Goal: Task Accomplishment & Management: Use online tool/utility

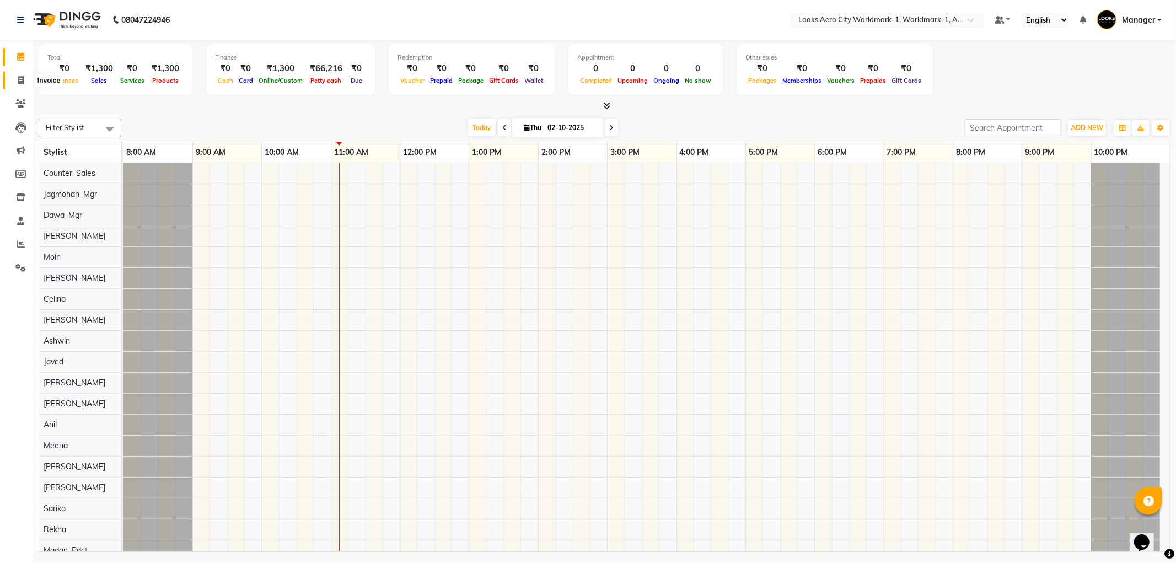
click at [19, 80] on icon at bounding box center [21, 80] width 6 height 8
select select "service"
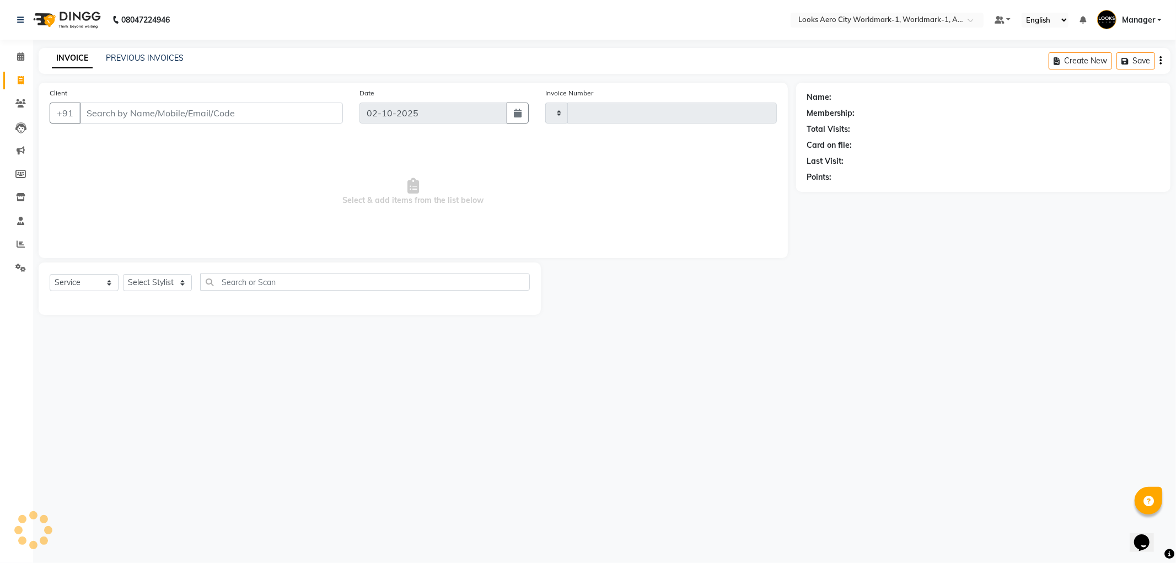
type input "8374"
select select "8573"
click at [173, 117] on input "Client" at bounding box center [211, 113] width 264 height 21
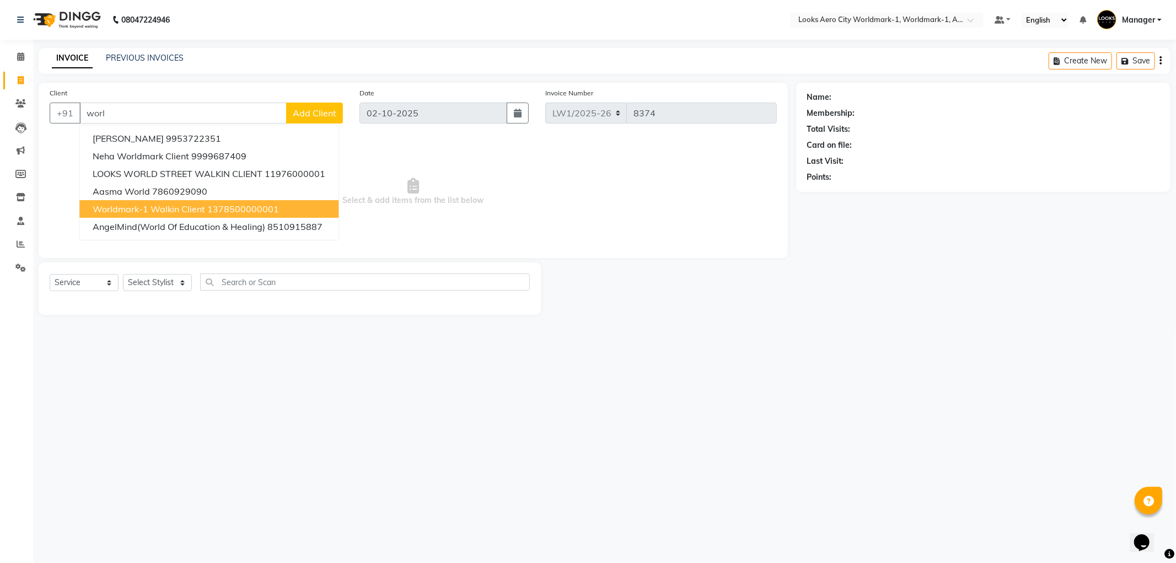
click at [153, 204] on span "Worldmark-1 Walkin Client" at bounding box center [149, 209] width 113 height 11
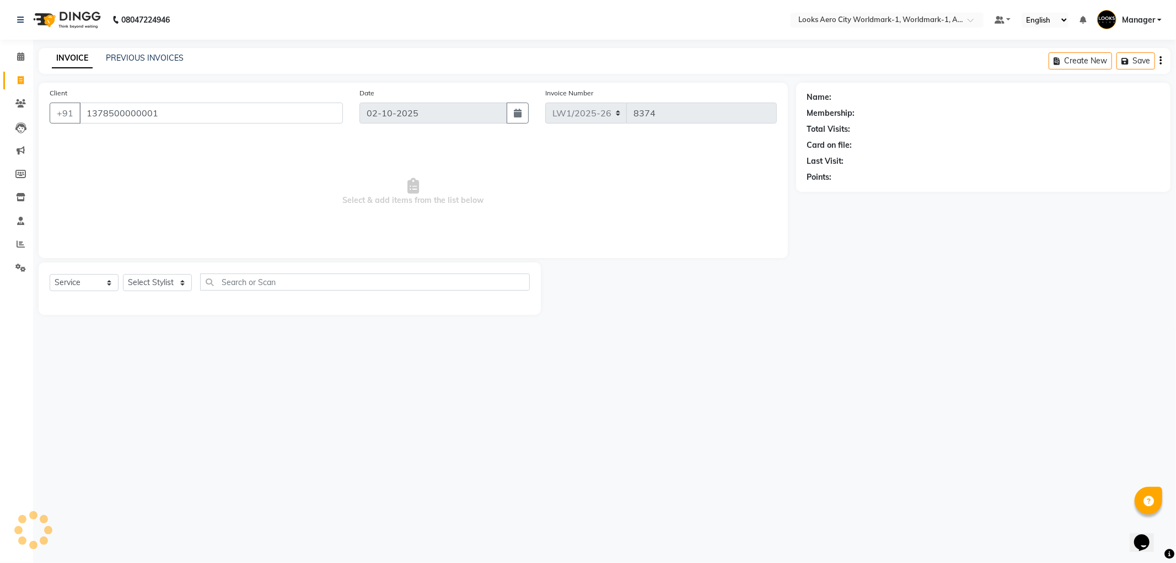
type input "1378500000001"
select select "1: Object"
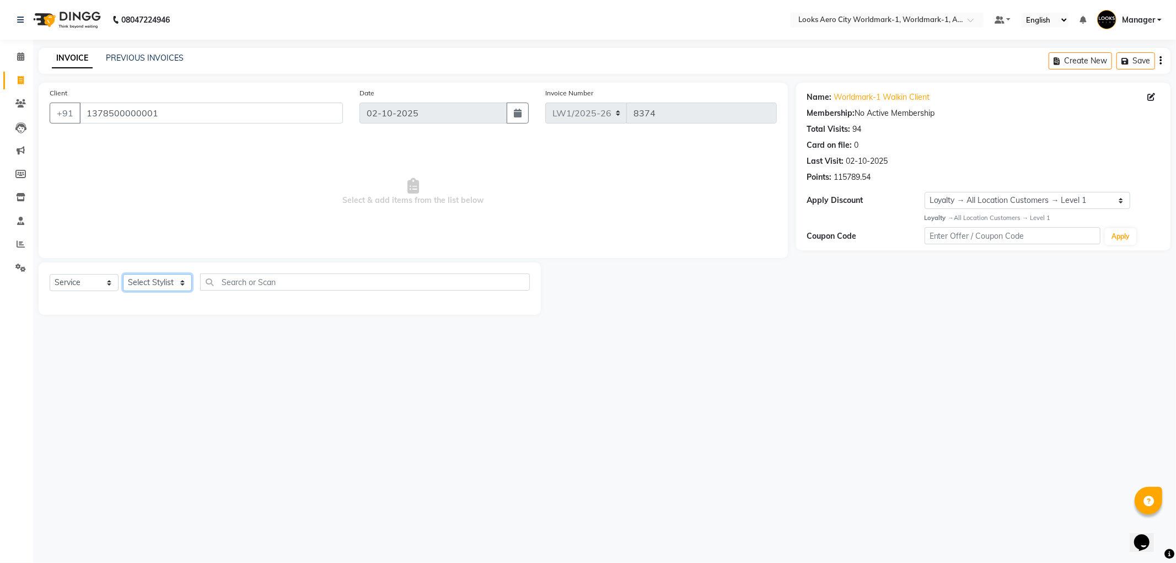
click at [184, 280] on select "Select Stylist [PERSON_NAME] [PERSON_NAME] [PERSON_NAME] [PERSON_NAME] Counter_…" at bounding box center [157, 282] width 69 height 17
select select "84547"
click at [123, 275] on select "Select Stylist [PERSON_NAME] [PERSON_NAME] [PERSON_NAME] [PERSON_NAME] Counter_…" at bounding box center [157, 282] width 69 height 17
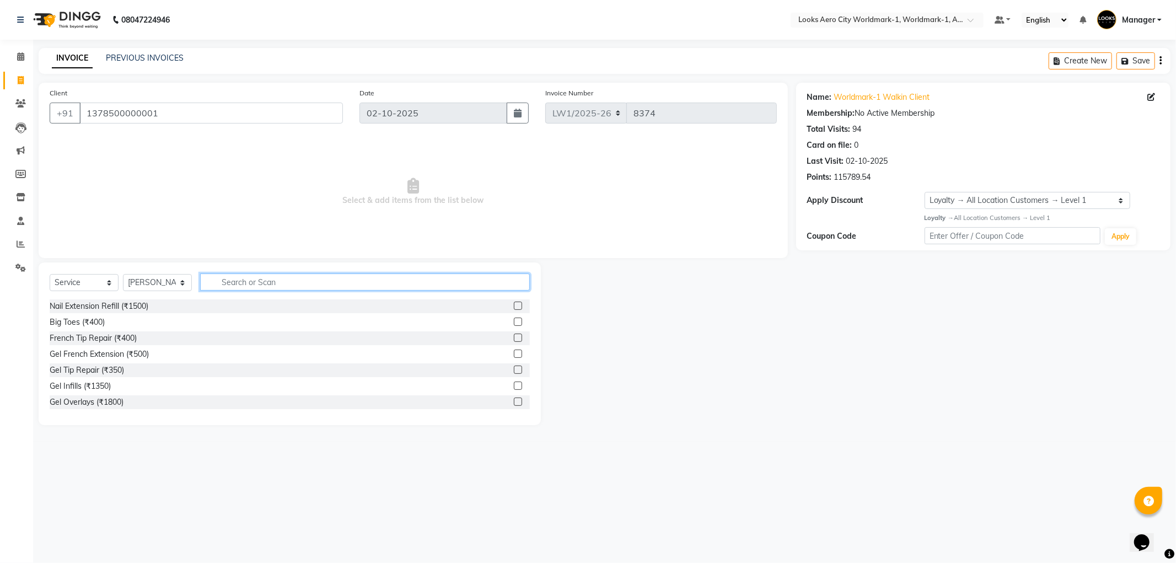
click at [236, 278] on input "text" at bounding box center [365, 282] width 330 height 17
type input "eye"
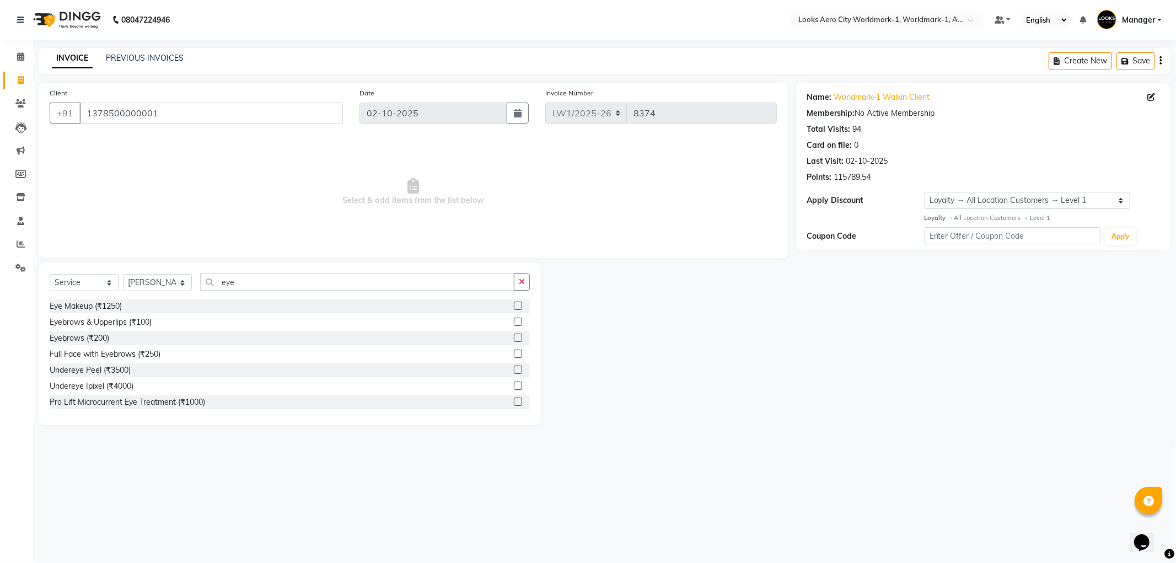
click at [514, 321] on label at bounding box center [518, 322] width 8 height 8
click at [514, 321] on input "checkbox" at bounding box center [517, 322] width 7 height 7
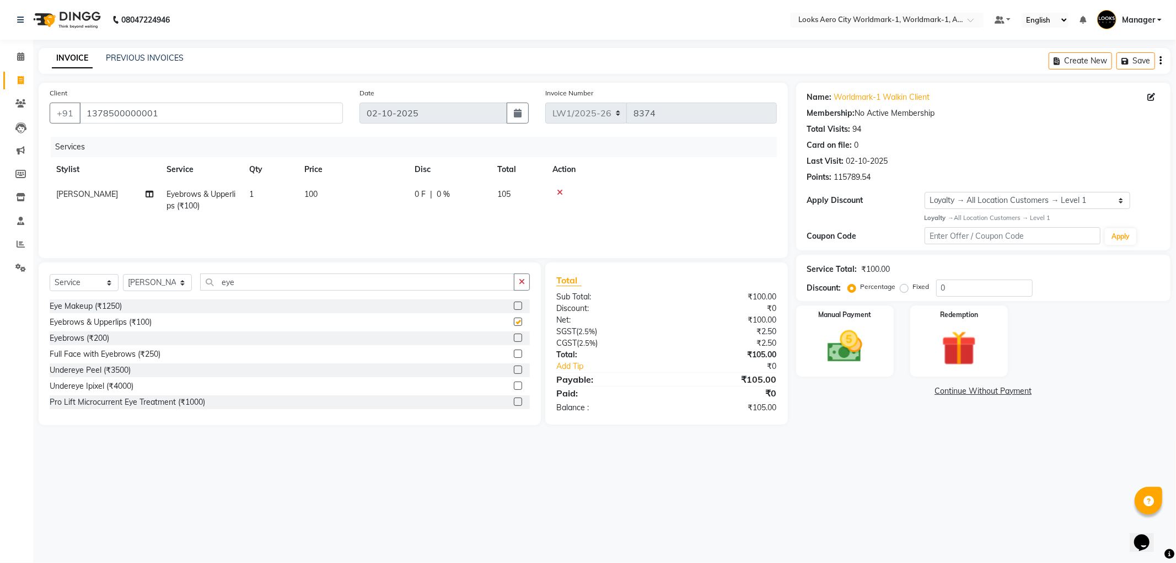
checkbox input "false"
click at [356, 208] on td "100" at bounding box center [353, 200] width 110 height 36
select select "84547"
click at [397, 190] on input "100" at bounding box center [404, 197] width 97 height 17
type input "1"
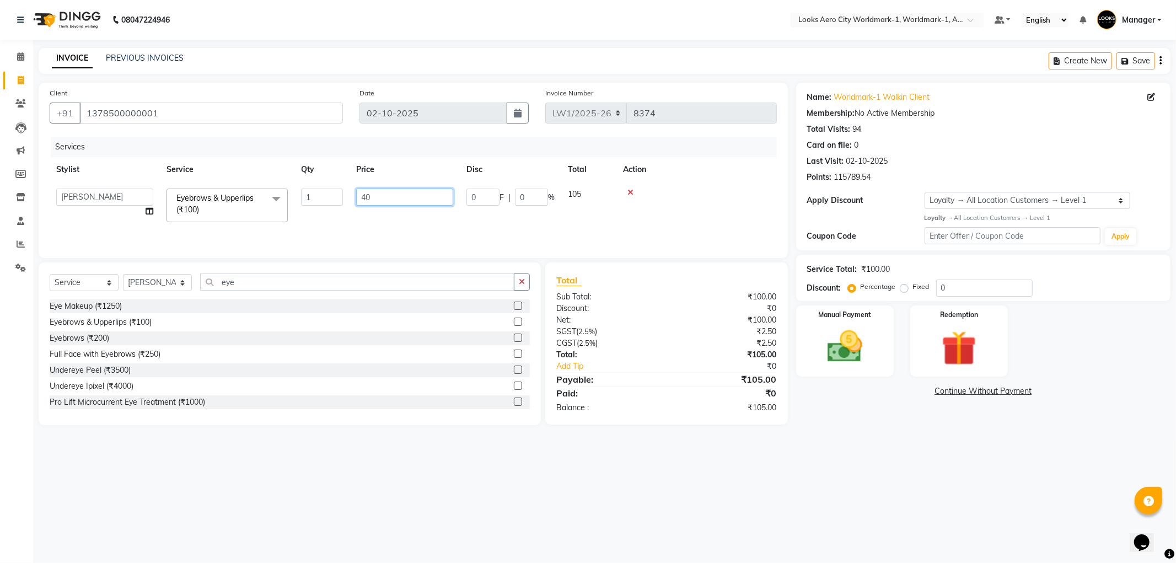
type input "400"
click at [845, 328] on img at bounding box center [845, 347] width 59 height 42
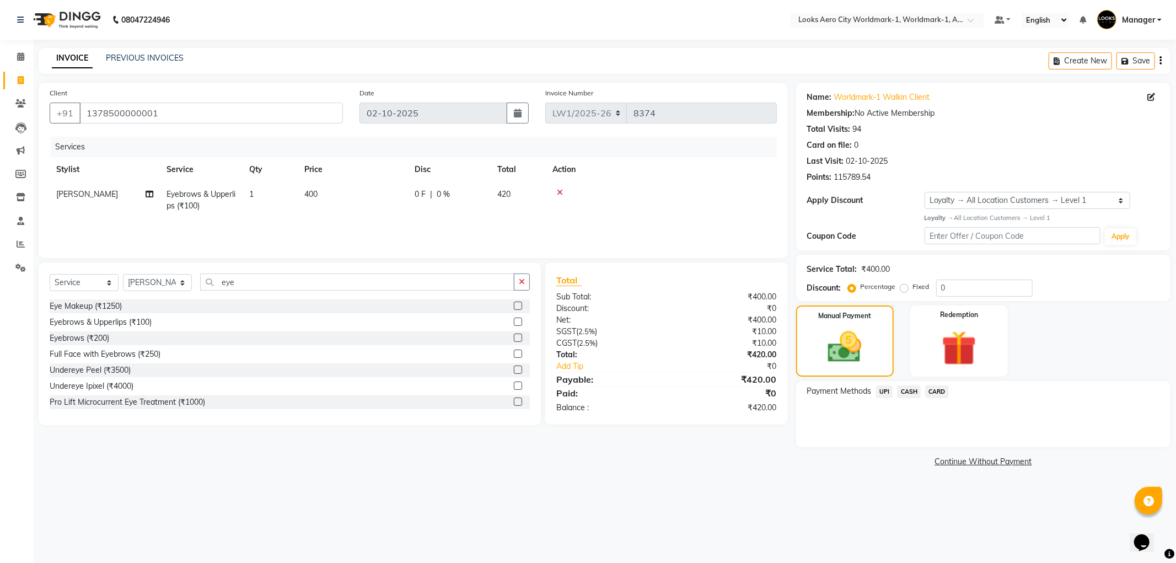
click at [886, 394] on span "UPI" at bounding box center [884, 392] width 17 height 13
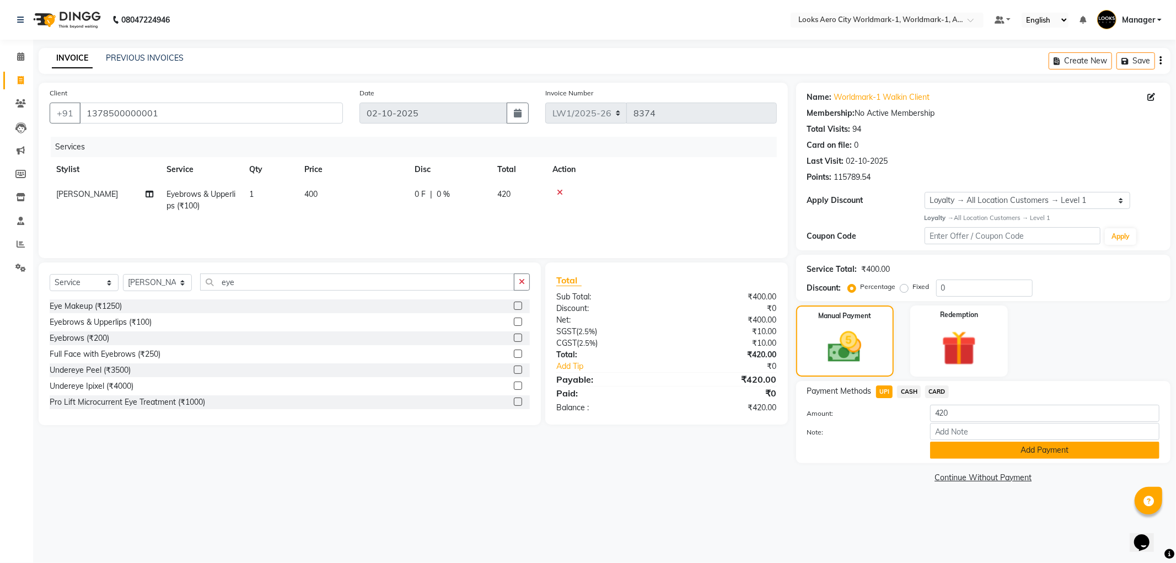
click at [964, 453] on button "Add Payment" at bounding box center [1044, 450] width 229 height 17
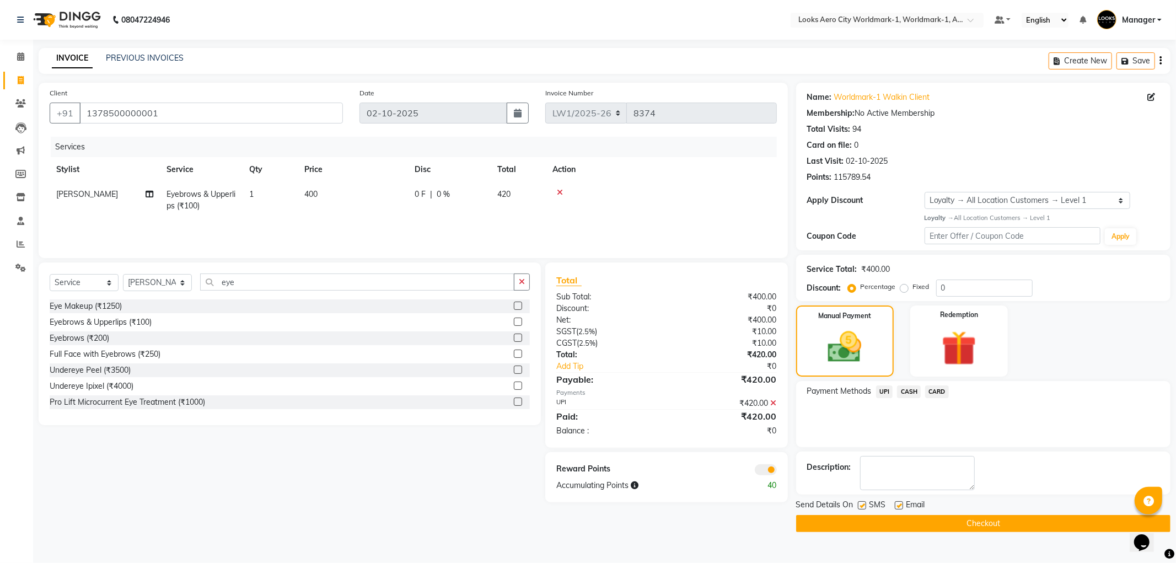
click at [763, 473] on span at bounding box center [766, 469] width 22 height 11
click at [777, 472] on input "checkbox" at bounding box center [777, 472] width 0 height 0
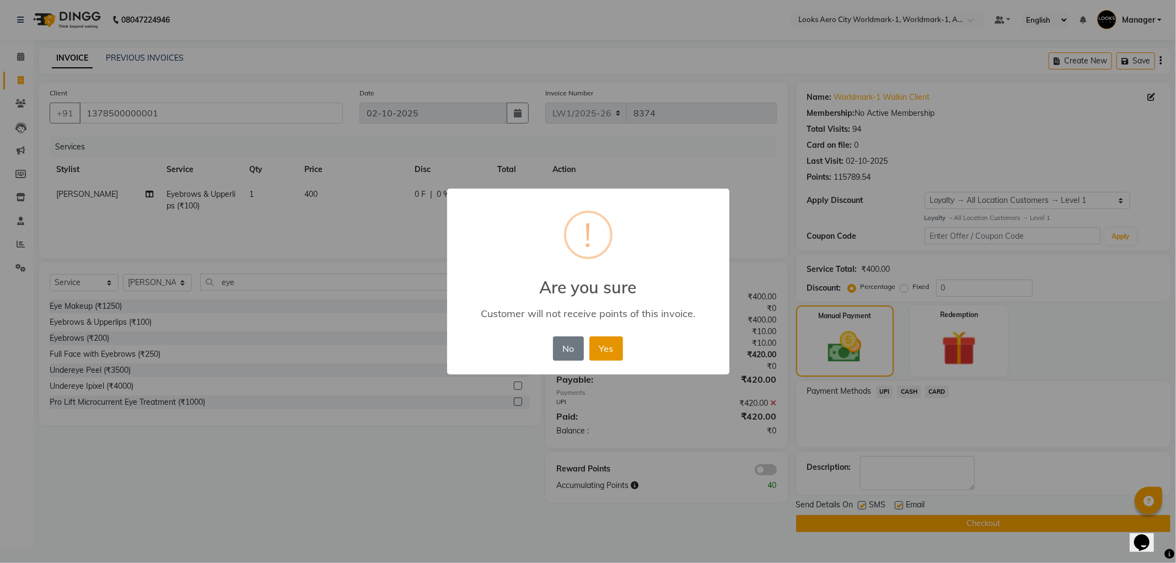
click at [603, 352] on button "Yes" at bounding box center [607, 348] width 34 height 24
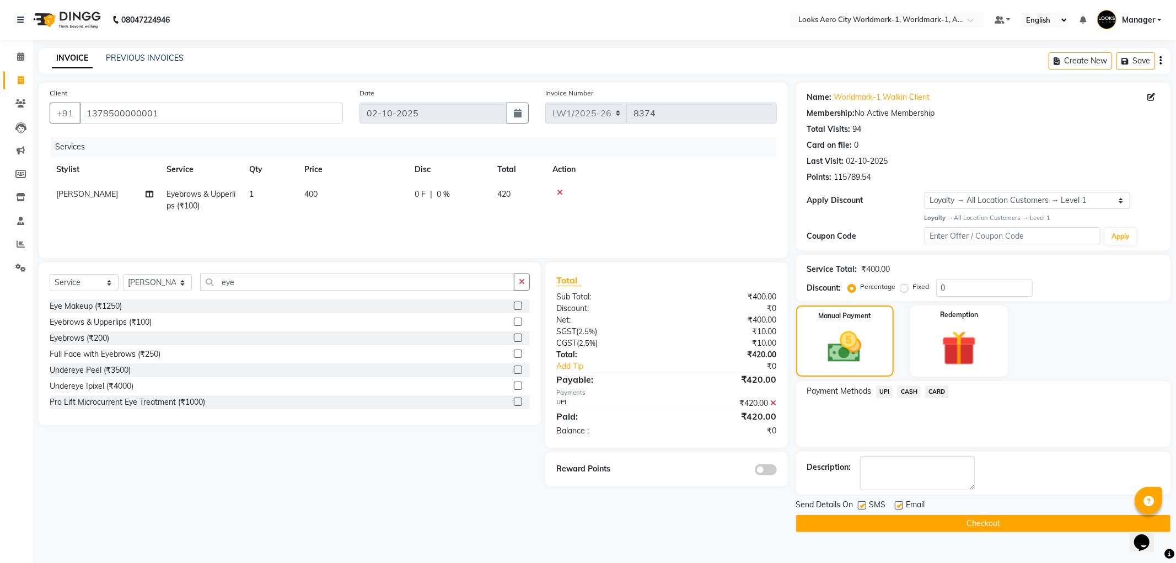
click at [929, 523] on button "Checkout" at bounding box center [983, 523] width 374 height 17
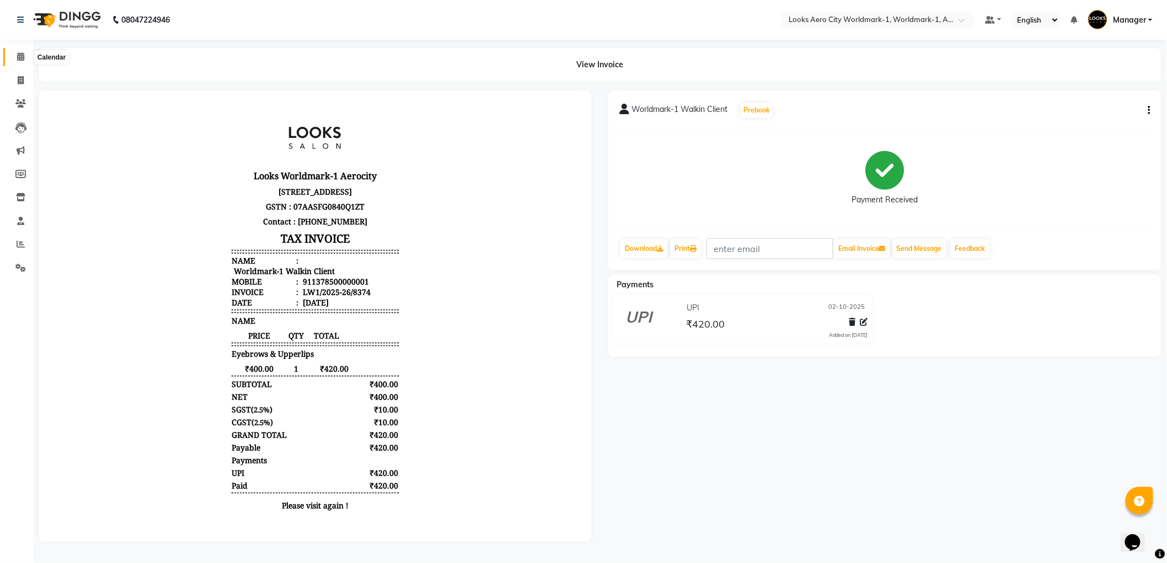
click at [19, 58] on icon at bounding box center [20, 56] width 7 height 8
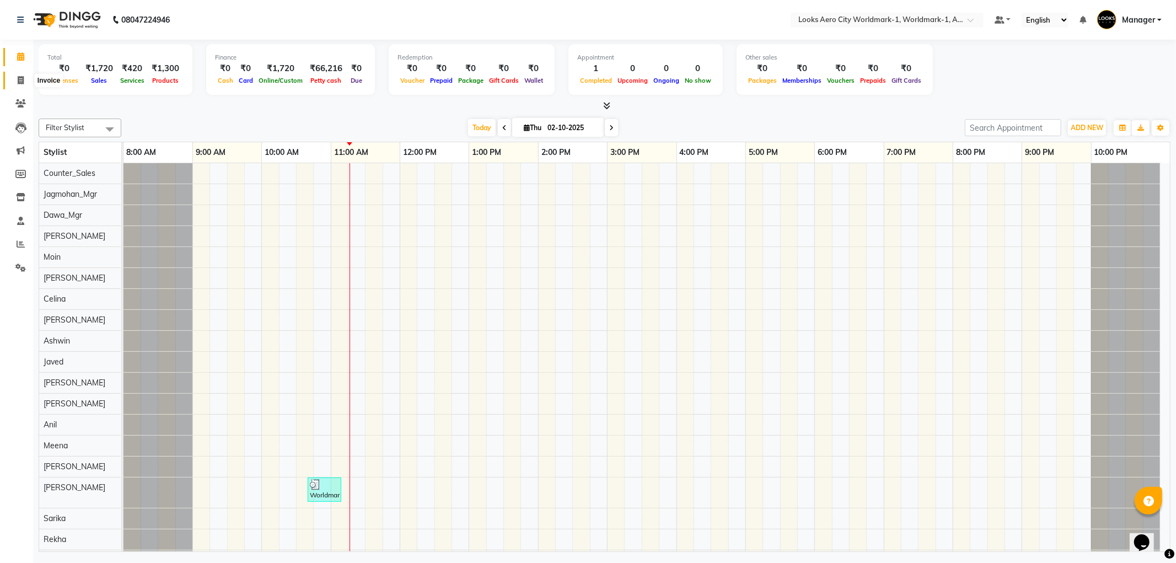
click at [18, 84] on icon at bounding box center [21, 80] width 6 height 8
select select "service"
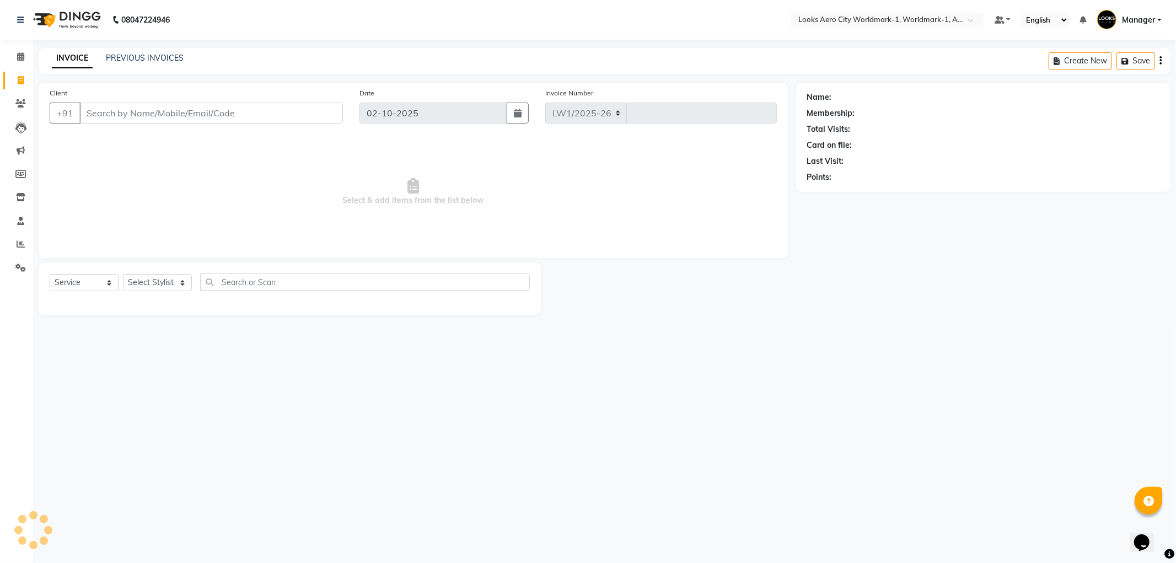
select select "8573"
type input "8375"
click at [158, 122] on input "Client" at bounding box center [211, 113] width 264 height 21
click at [125, 108] on input "Client" at bounding box center [211, 113] width 264 height 21
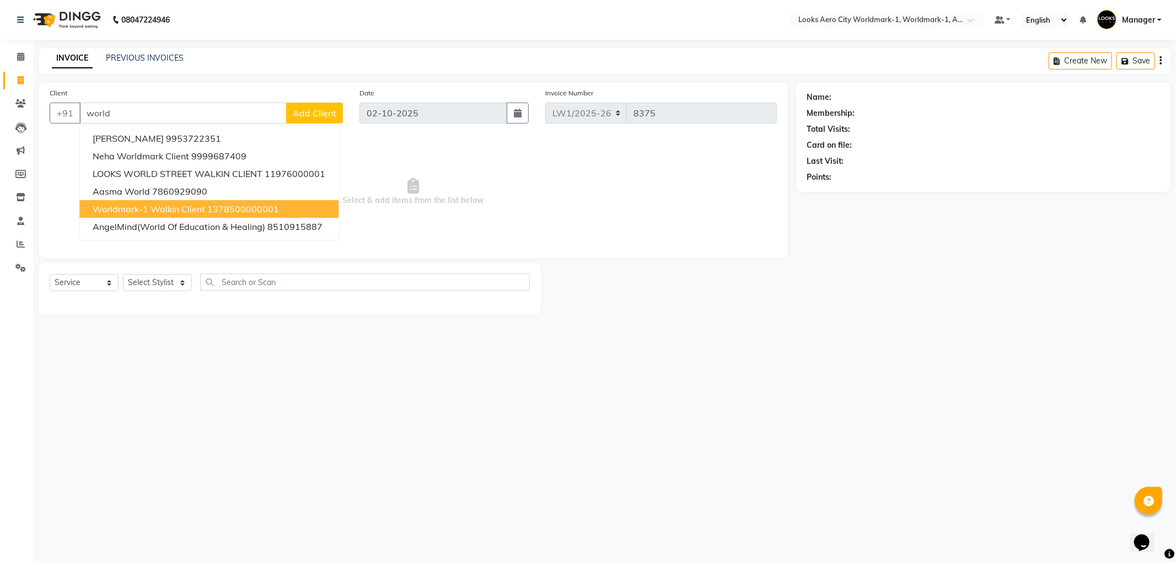
click at [141, 207] on span "Worldmark-1 Walkin Client" at bounding box center [149, 209] width 113 height 11
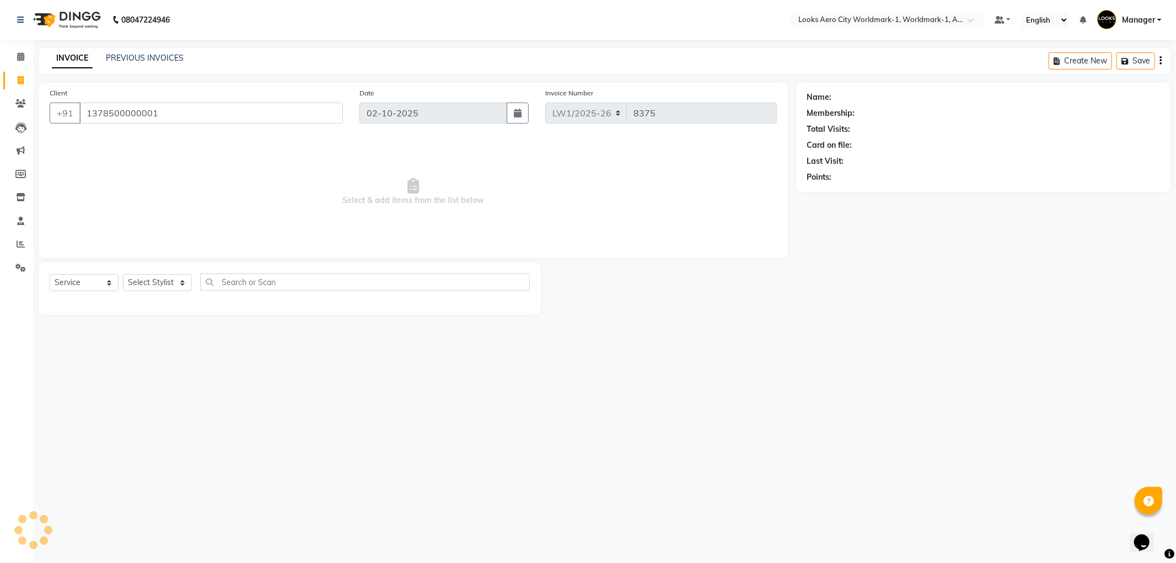
type input "1378500000001"
select select "1: Object"
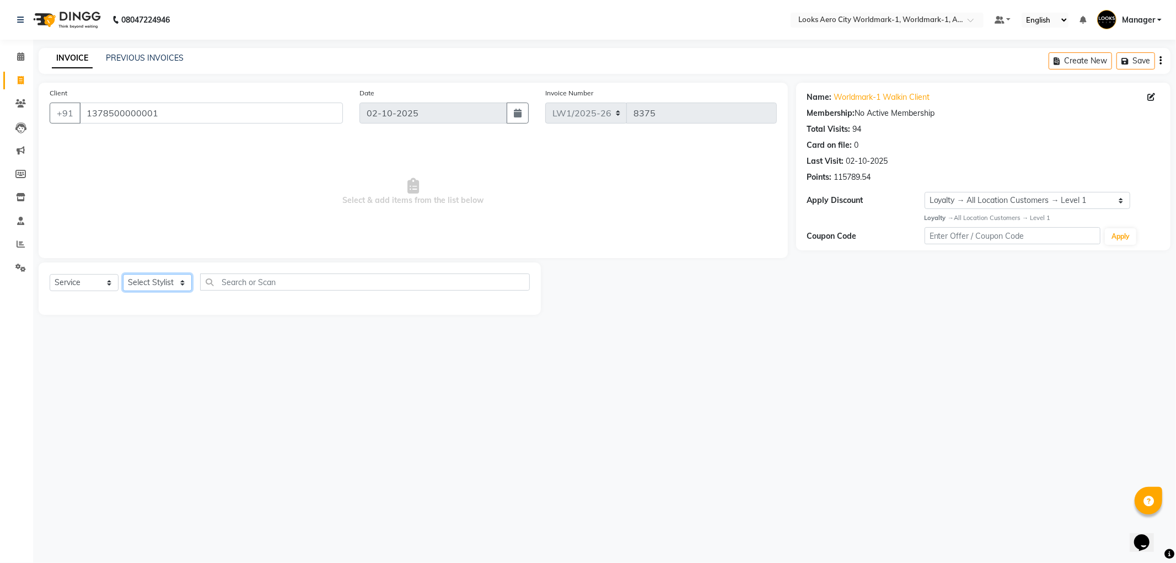
click at [178, 279] on select "Select Stylist [PERSON_NAME] [PERSON_NAME] [PERSON_NAME] [PERSON_NAME] Counter_…" at bounding box center [157, 282] width 69 height 17
select select "84544"
click at [123, 275] on select "Select Stylist [PERSON_NAME] [PERSON_NAME] [PERSON_NAME] [PERSON_NAME] Counter_…" at bounding box center [157, 282] width 69 height 17
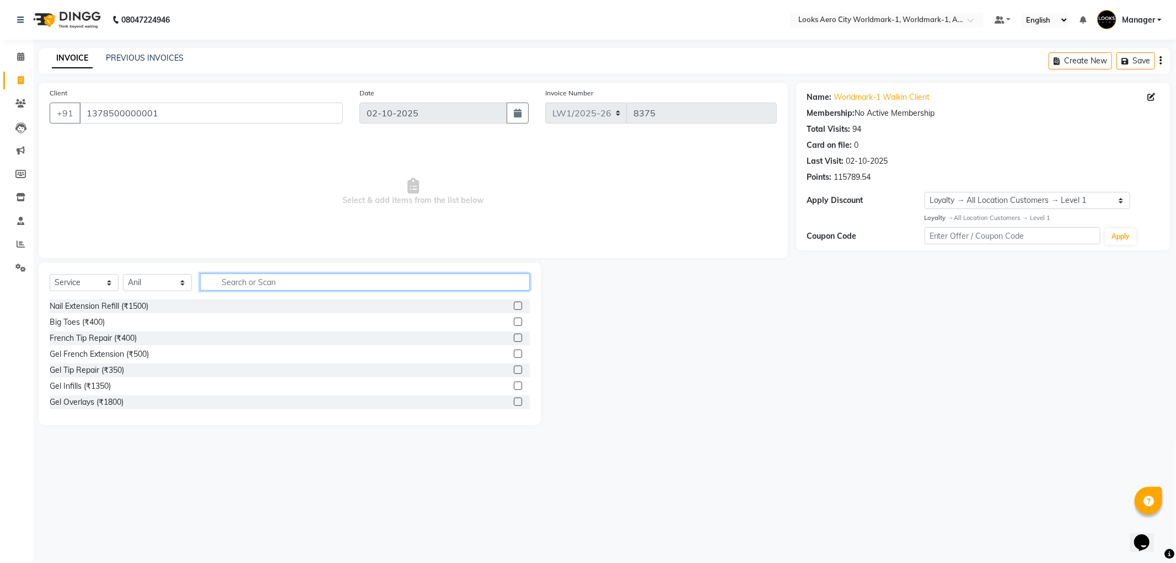
click at [263, 274] on input "text" at bounding box center [365, 282] width 330 height 17
type input "cut"
click at [514, 320] on label at bounding box center [518, 322] width 8 height 8
click at [514, 320] on input "checkbox" at bounding box center [517, 322] width 7 height 7
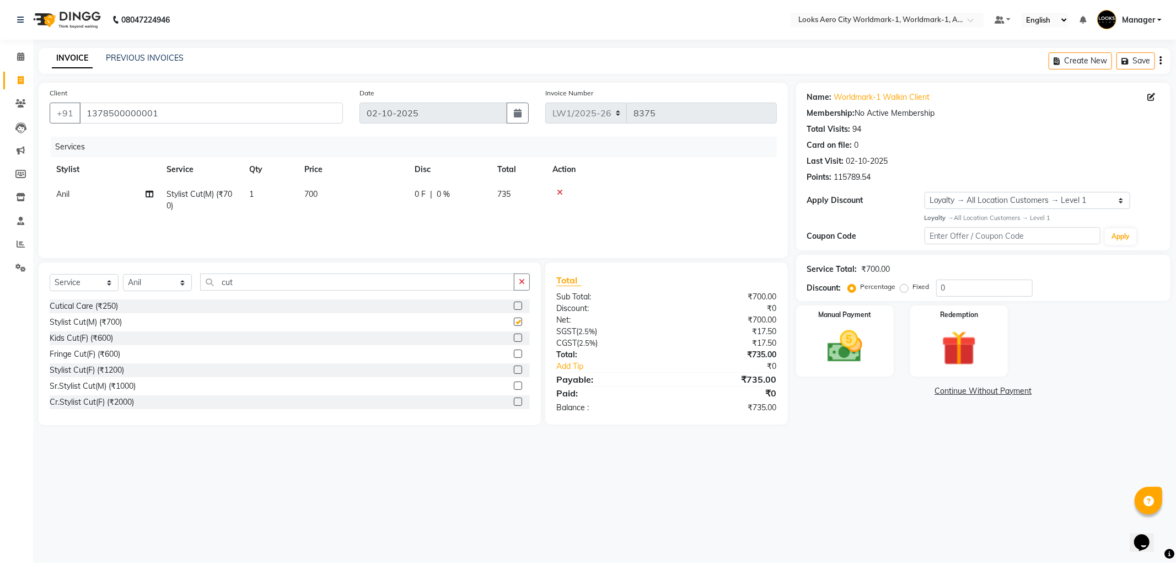
checkbox input "false"
click at [279, 285] on input "cut" at bounding box center [357, 282] width 314 height 17
type input "c"
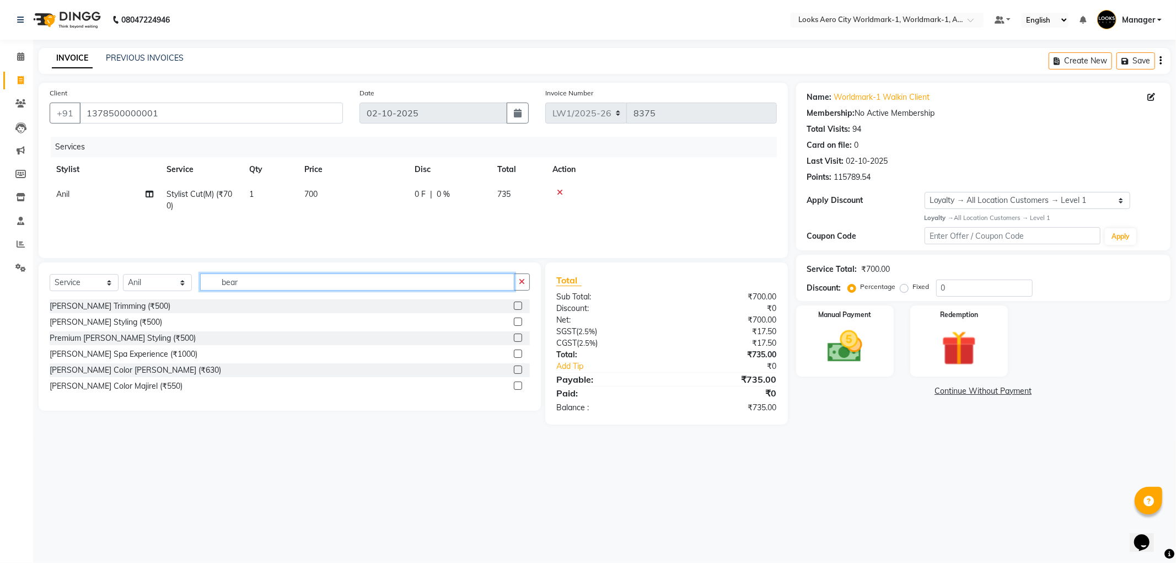
type input "bear"
click at [520, 302] on label at bounding box center [518, 306] width 8 height 8
click at [520, 303] on input "checkbox" at bounding box center [517, 306] width 7 height 7
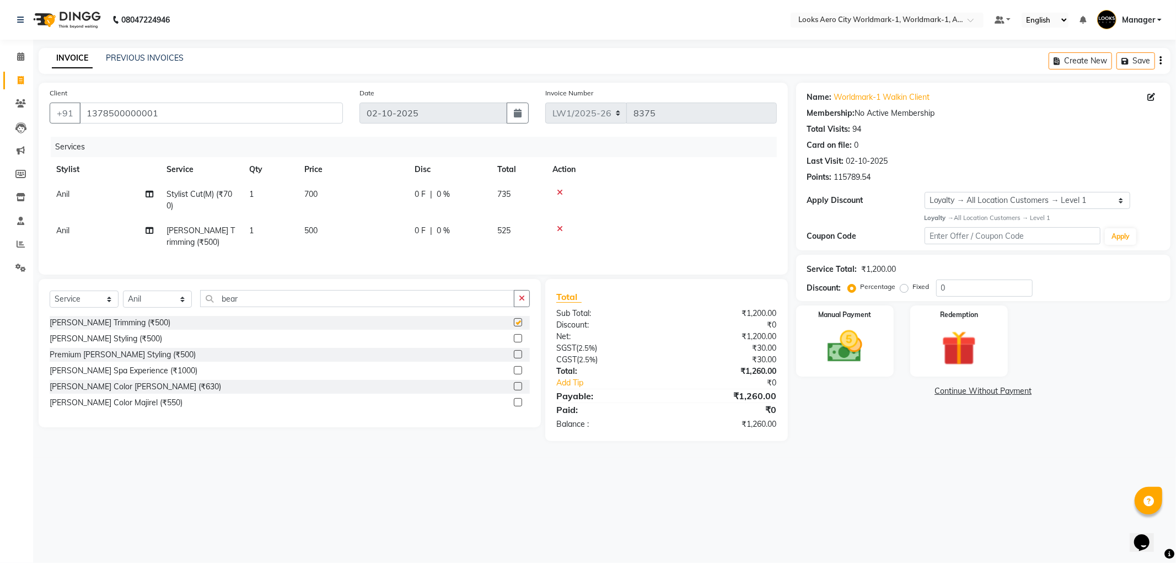
checkbox input "false"
click at [330, 191] on td "700" at bounding box center [353, 200] width 110 height 36
select select "84544"
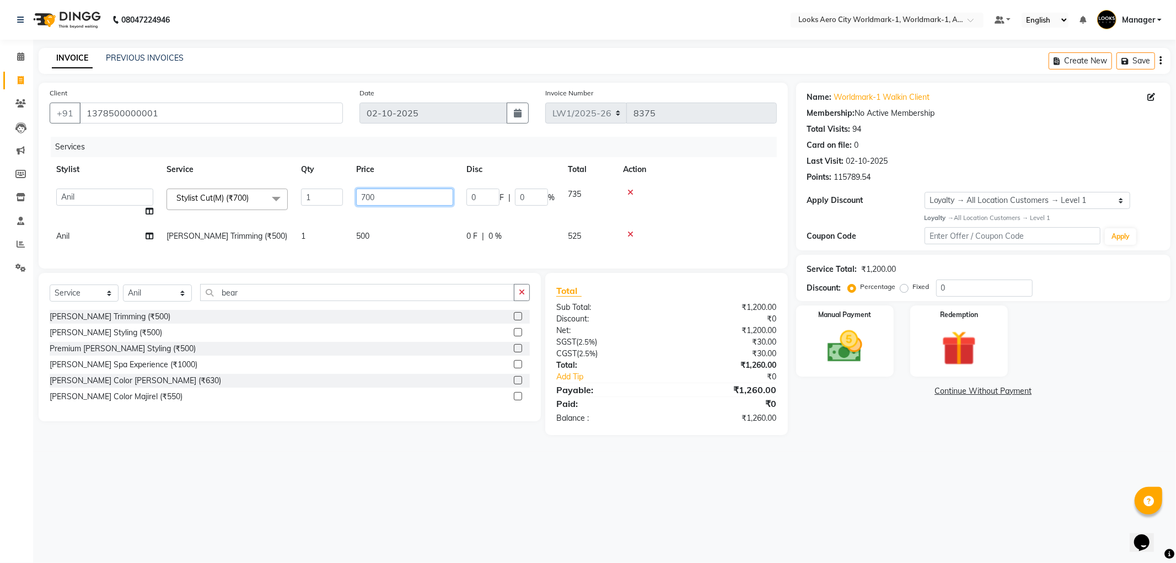
click at [383, 191] on input "700" at bounding box center [404, 197] width 97 height 17
type input "7"
type input "600"
click at [379, 230] on td "500" at bounding box center [405, 236] width 110 height 25
select select "84544"
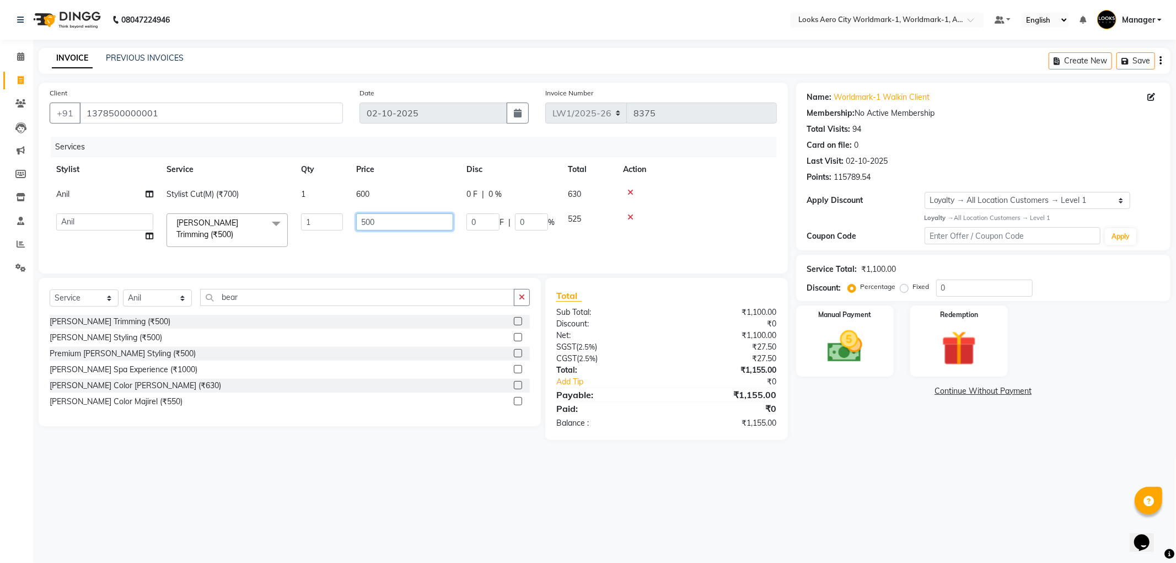
click at [408, 225] on input "500" at bounding box center [404, 221] width 97 height 17
type input "5"
type input "4"
click at [629, 217] on tbody "Anil Stylist Cut(M) (₹700) 1 600 0 F | 0 % 630 Abhishek_Nails [PERSON_NAME] [PE…" at bounding box center [413, 218] width 727 height 72
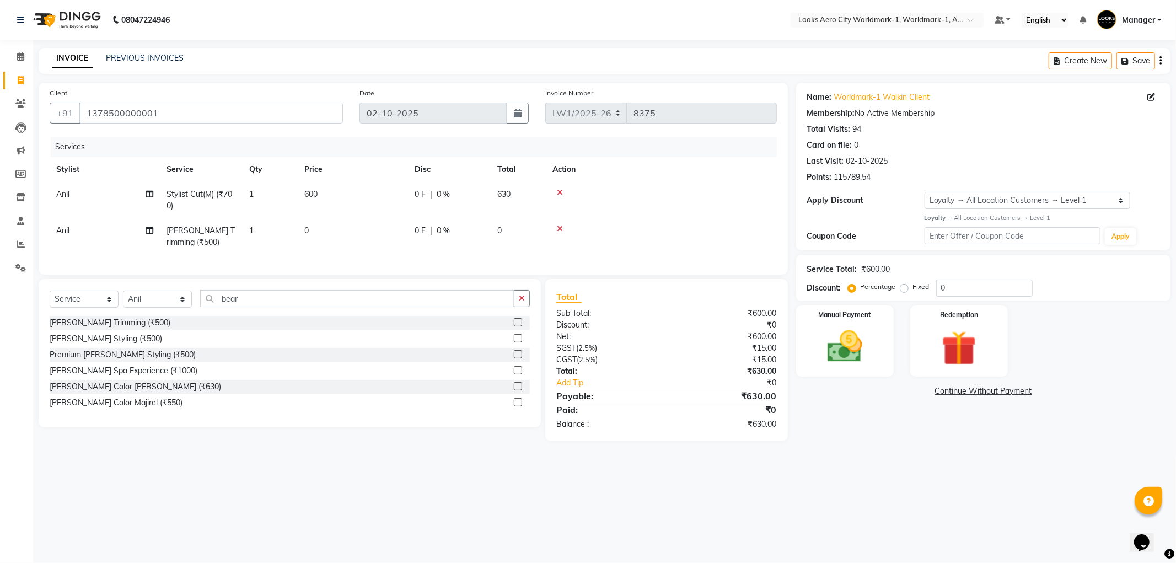
click at [563, 225] on div at bounding box center [662, 229] width 218 height 8
click at [561, 227] on icon at bounding box center [560, 229] width 6 height 8
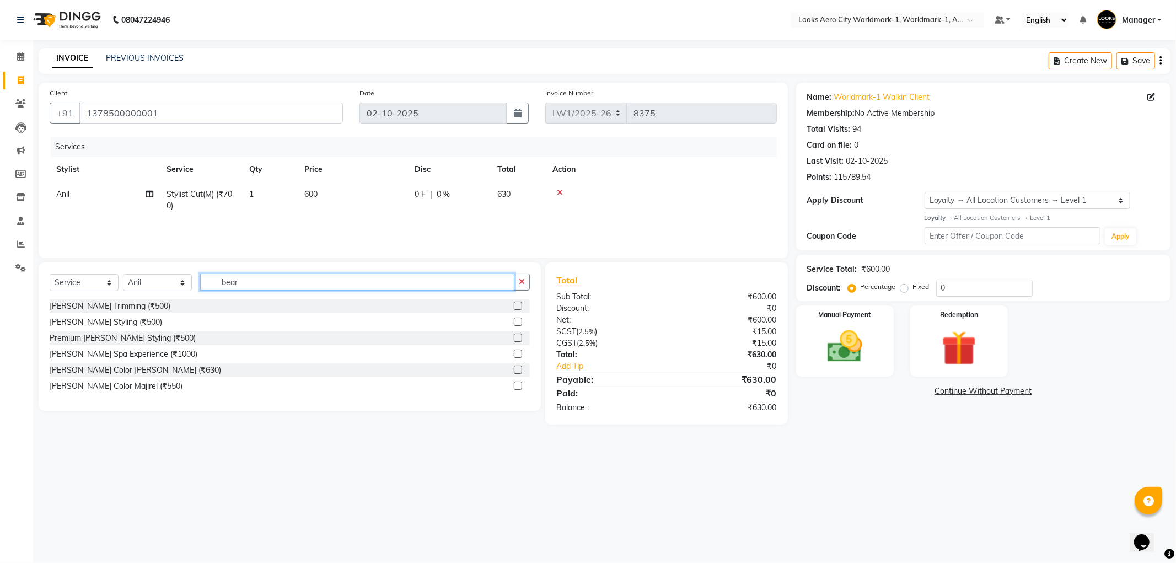
click at [255, 277] on input "bear" at bounding box center [357, 282] width 314 height 17
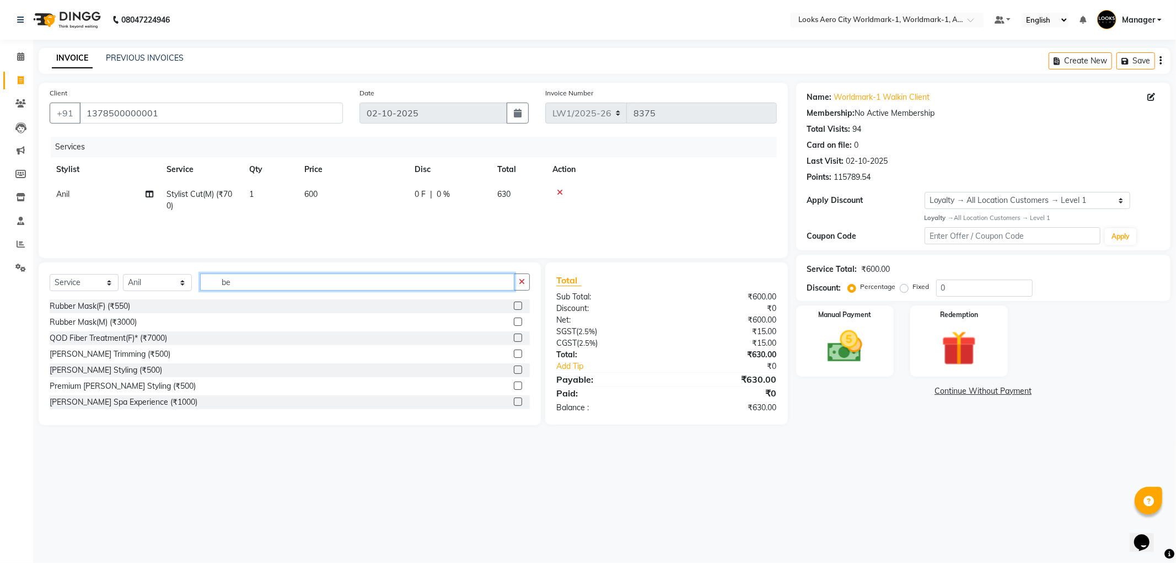
type input "b"
type input "col"
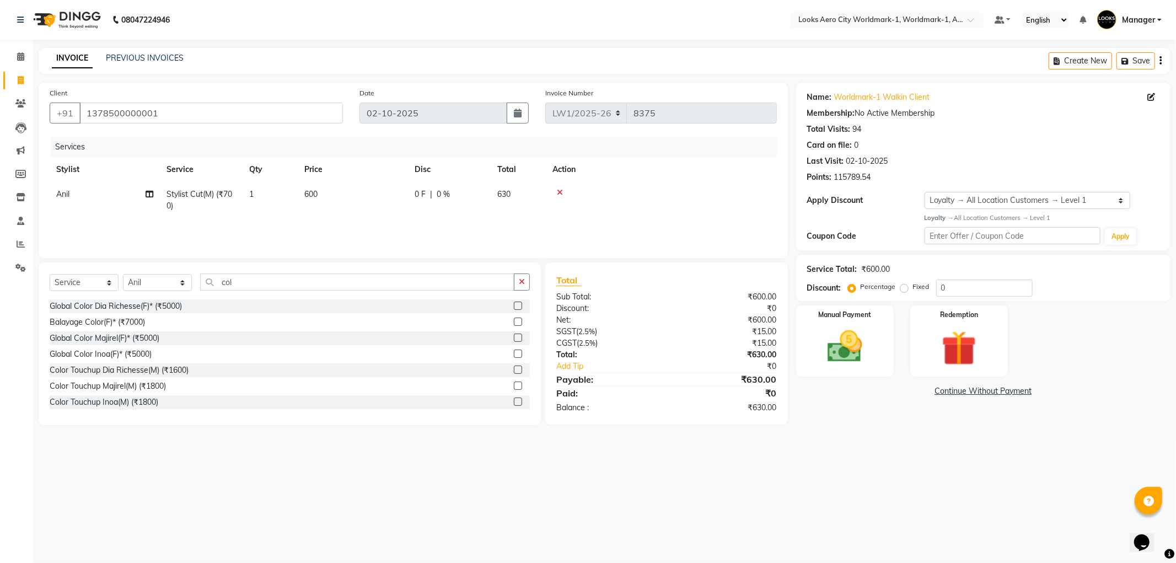
click at [514, 404] on label at bounding box center [518, 402] width 8 height 8
click at [514, 404] on input "checkbox" at bounding box center [517, 402] width 7 height 7
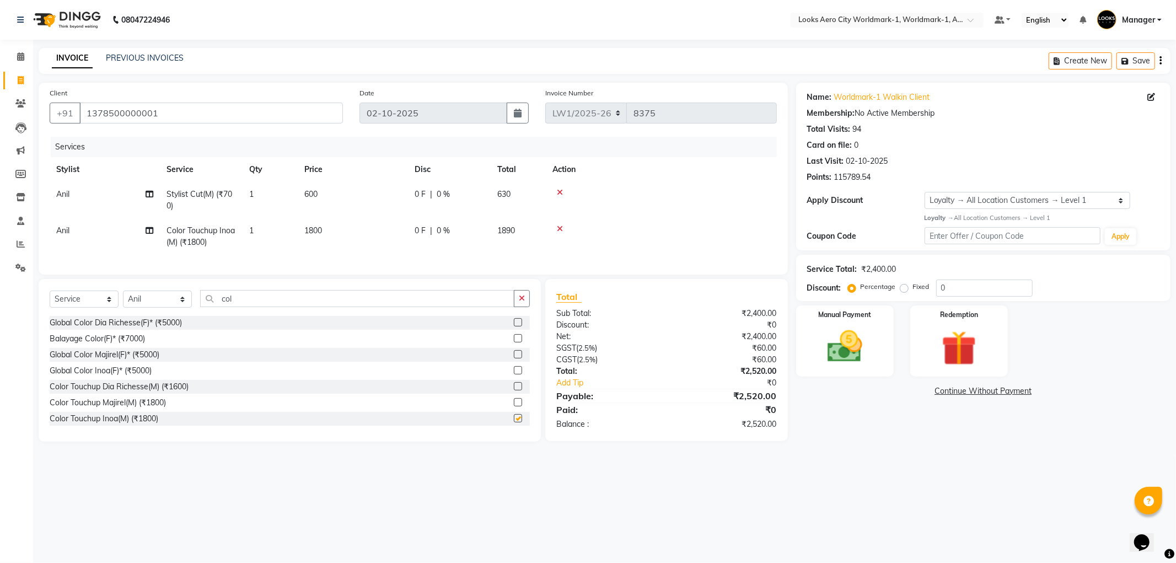
checkbox input "false"
click at [367, 240] on td "1800" at bounding box center [353, 236] width 110 height 36
select select "84544"
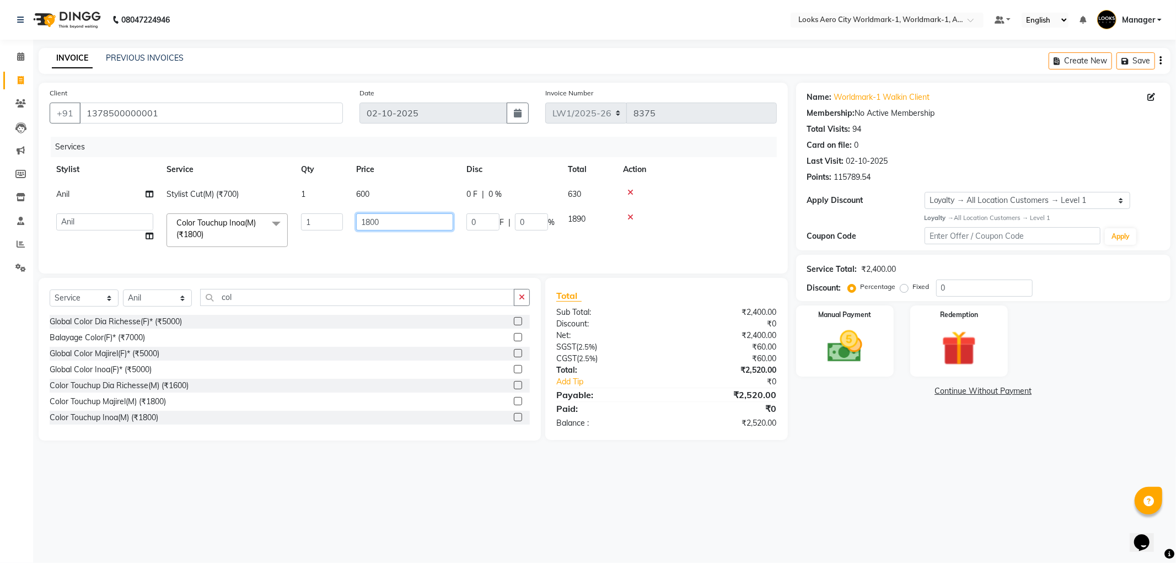
click at [397, 222] on input "1800" at bounding box center [404, 221] width 97 height 17
type input "1"
type input "1500"
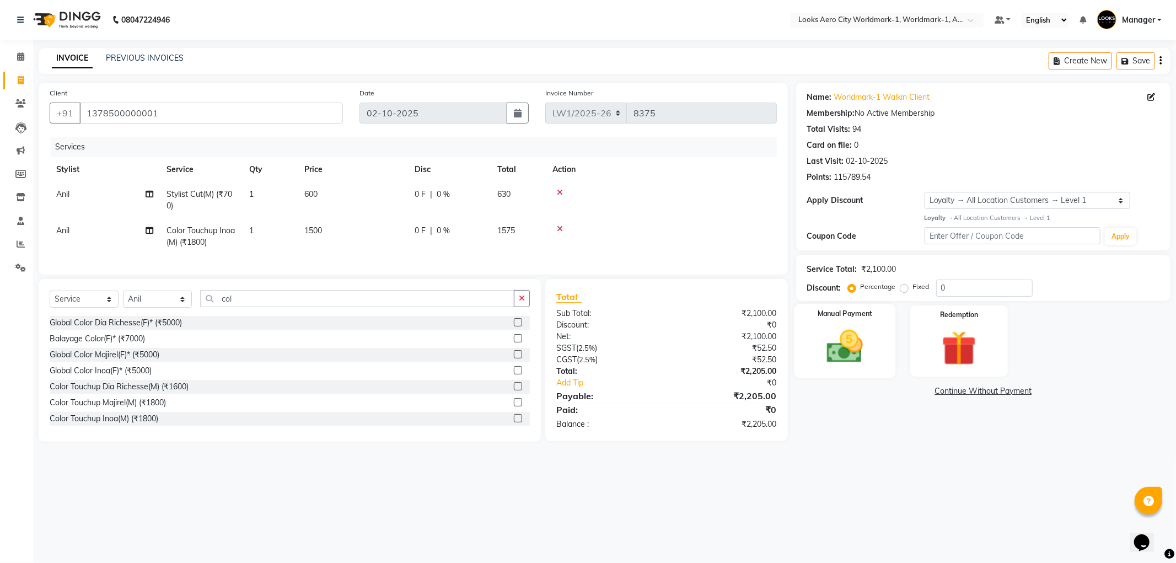
click at [836, 345] on img at bounding box center [845, 347] width 59 height 42
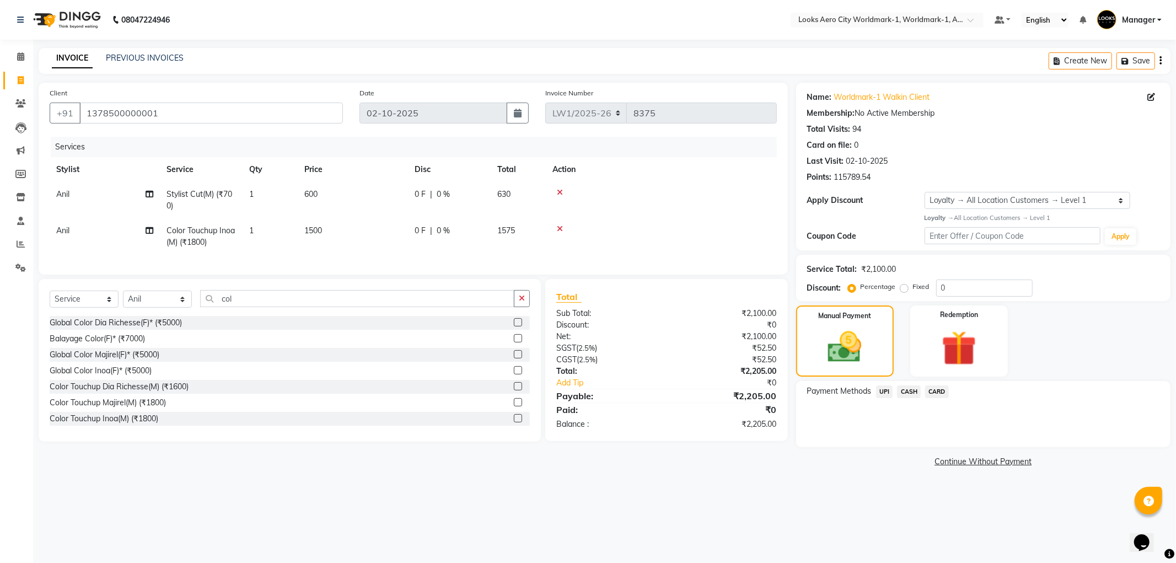
click at [936, 392] on span "CARD" at bounding box center [937, 392] width 24 height 13
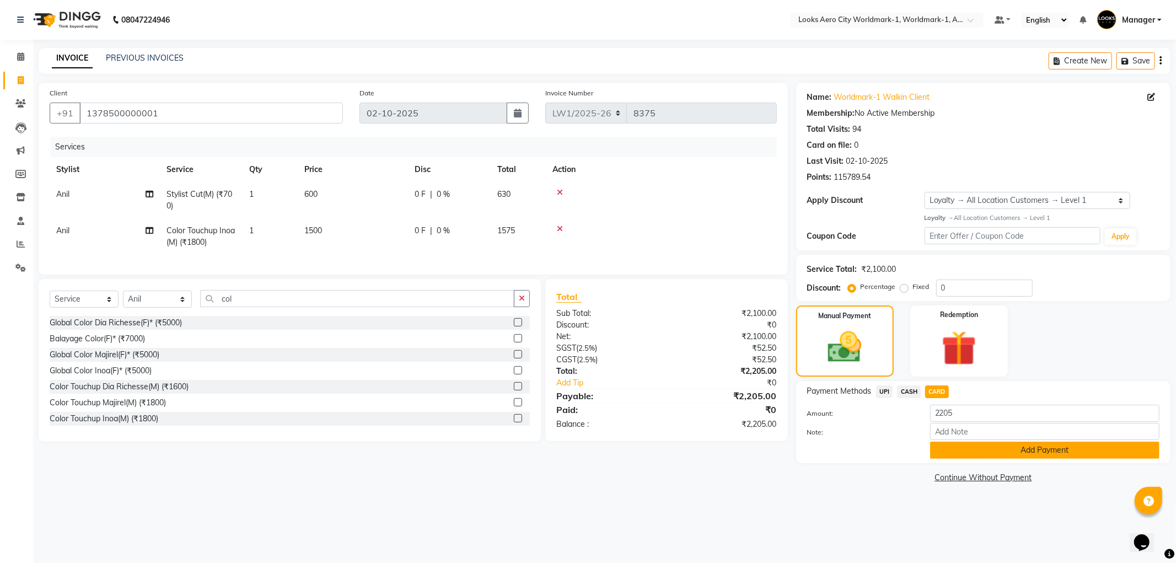
click at [950, 454] on button "Add Payment" at bounding box center [1044, 450] width 229 height 17
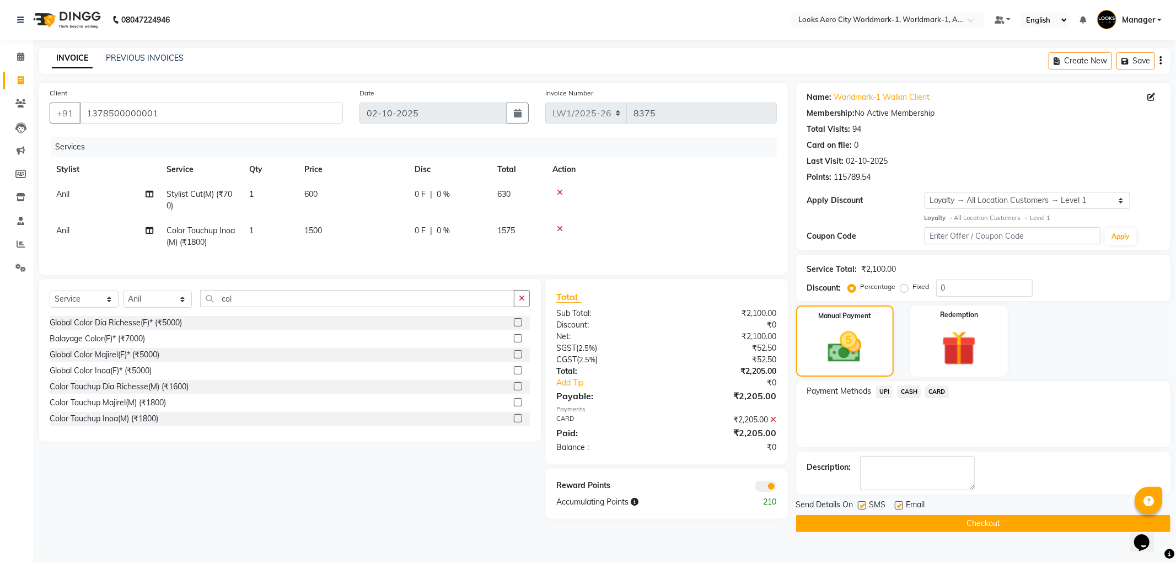
click at [766, 492] on span at bounding box center [766, 486] width 22 height 11
click at [777, 488] on input "checkbox" at bounding box center [777, 488] width 0 height 0
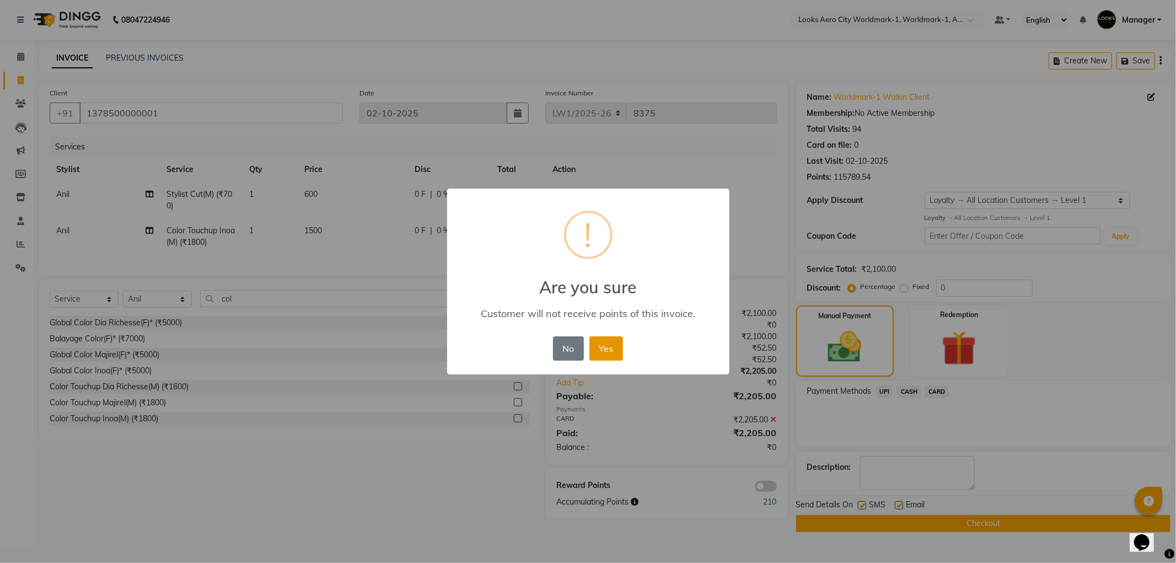
click at [604, 346] on button "Yes" at bounding box center [607, 348] width 34 height 24
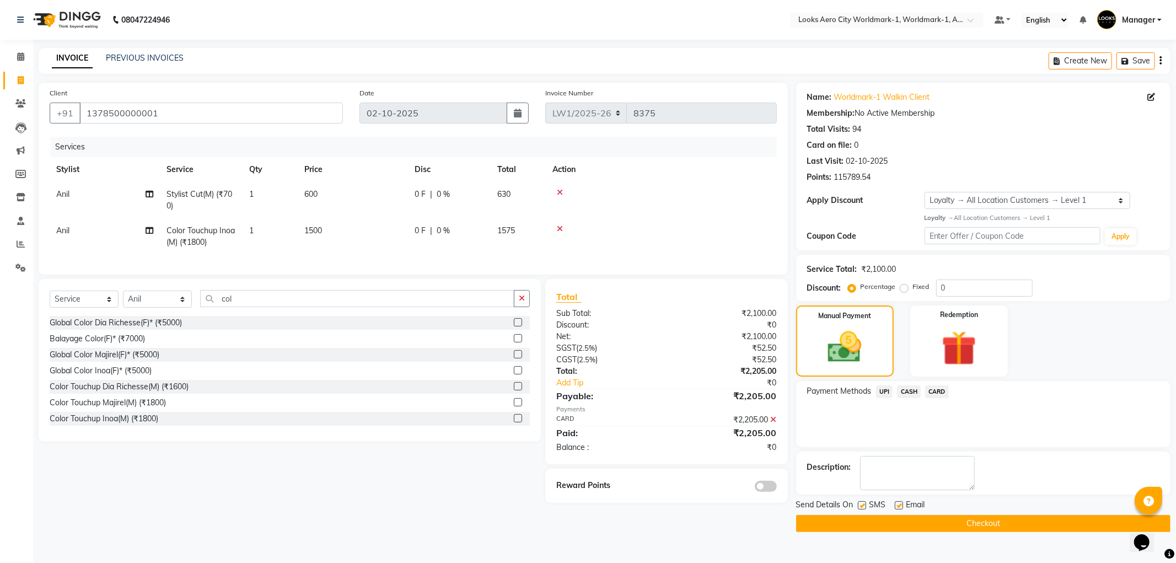
click at [869, 520] on button "Checkout" at bounding box center [983, 523] width 374 height 17
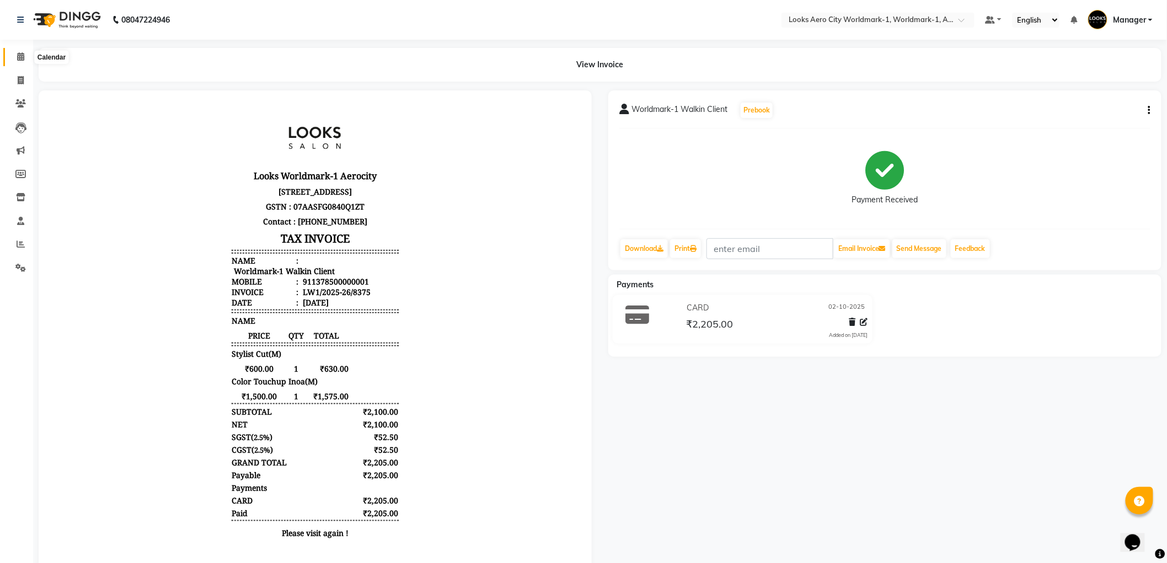
click at [19, 56] on icon at bounding box center [20, 56] width 7 height 8
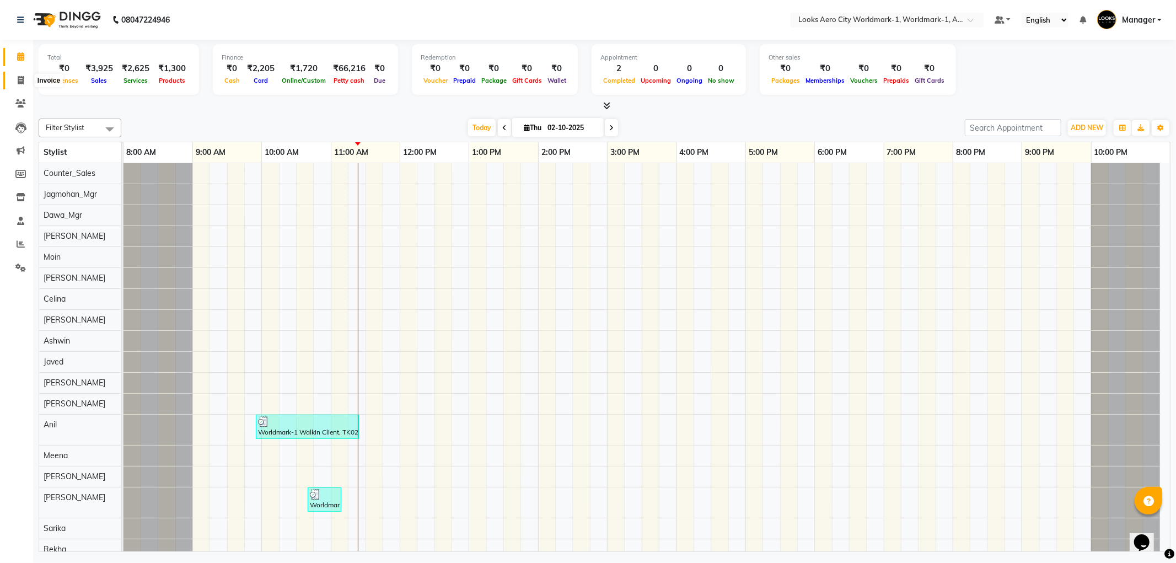
click at [18, 79] on icon at bounding box center [21, 80] width 6 height 8
select select "service"
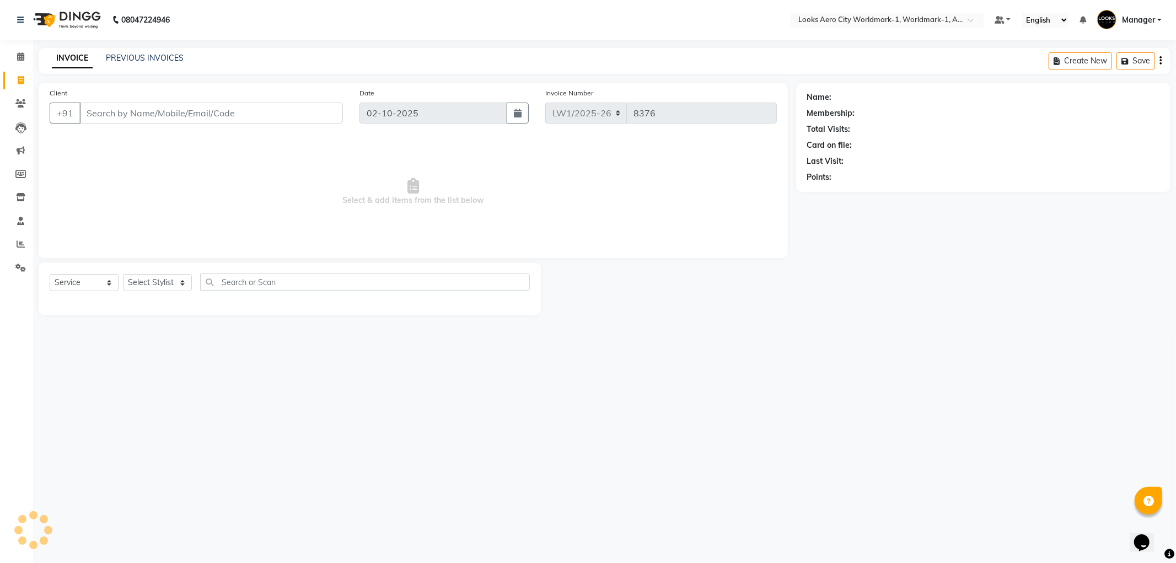
click at [98, 109] on input "Client" at bounding box center [211, 113] width 264 height 21
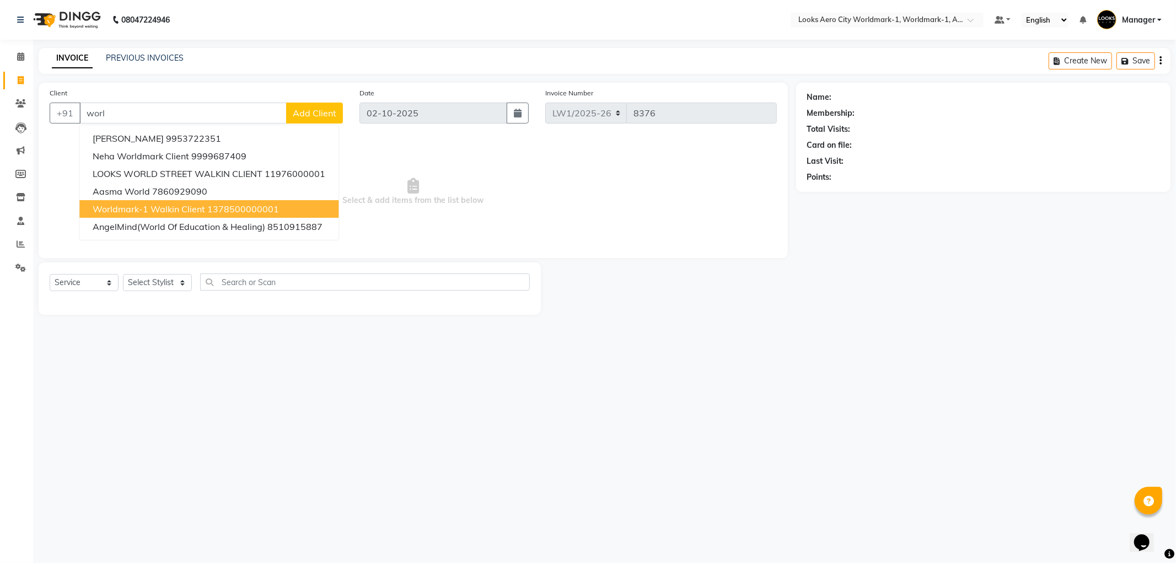
click at [168, 213] on span "Worldmark-1 Walkin Client" at bounding box center [149, 209] width 113 height 11
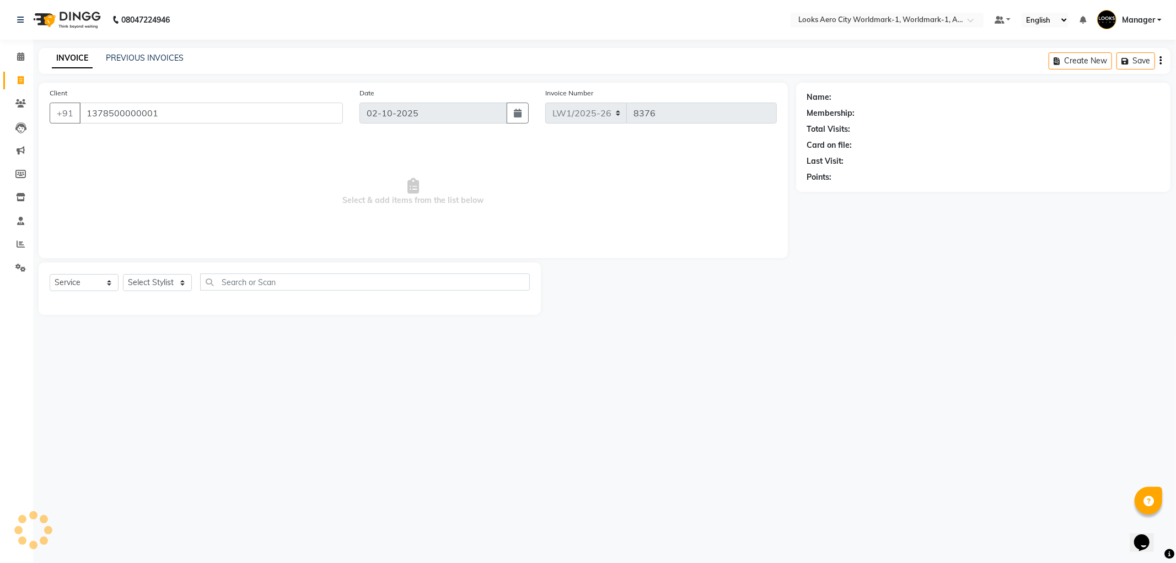
type input "1378500000001"
select select "1: Object"
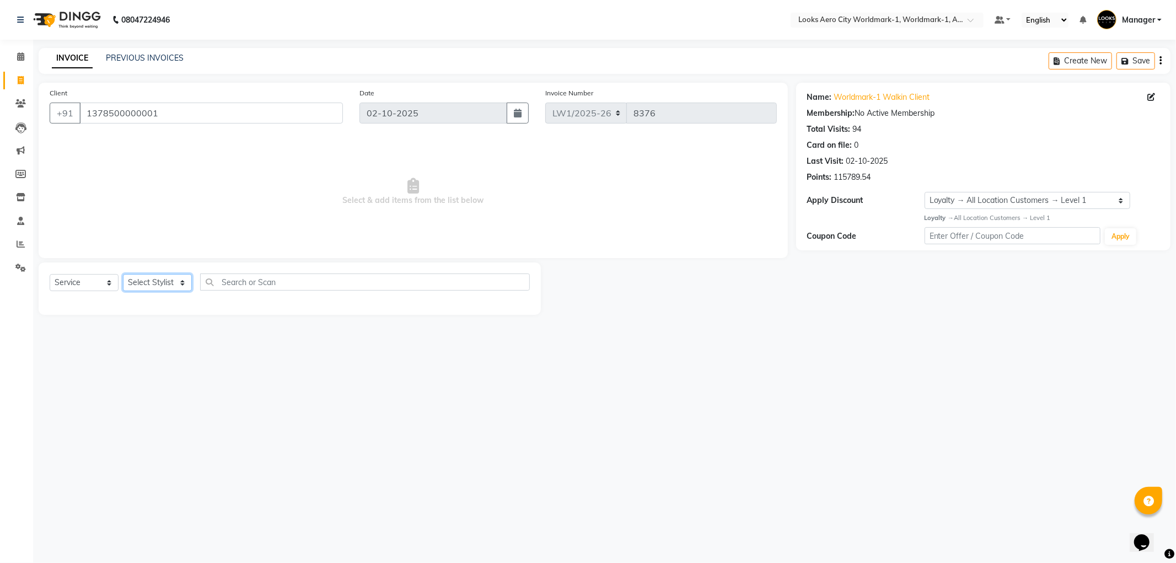
click at [179, 282] on select "Select Stylist [PERSON_NAME] [PERSON_NAME] [PERSON_NAME] [PERSON_NAME] Counter_…" at bounding box center [157, 282] width 69 height 17
select select "84538"
click at [123, 275] on select "Select Stylist [PERSON_NAME] [PERSON_NAME] [PERSON_NAME] [PERSON_NAME] Counter_…" at bounding box center [157, 282] width 69 height 17
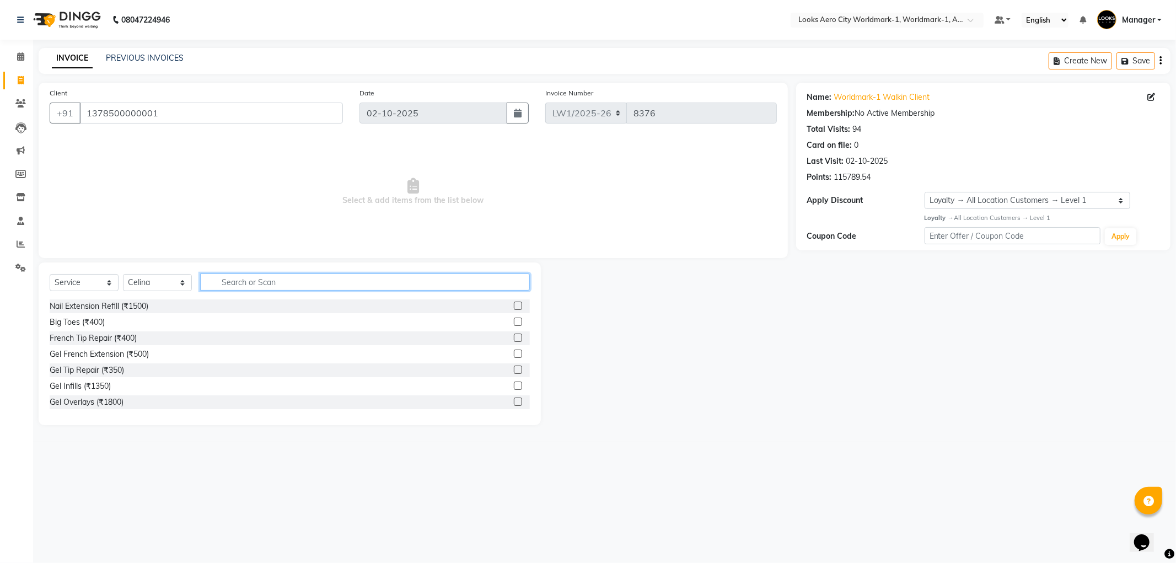
drag, startPoint x: 227, startPoint y: 283, endPoint x: 260, endPoint y: 258, distance: 42.1
click at [227, 283] on input "text" at bounding box center [365, 282] width 330 height 17
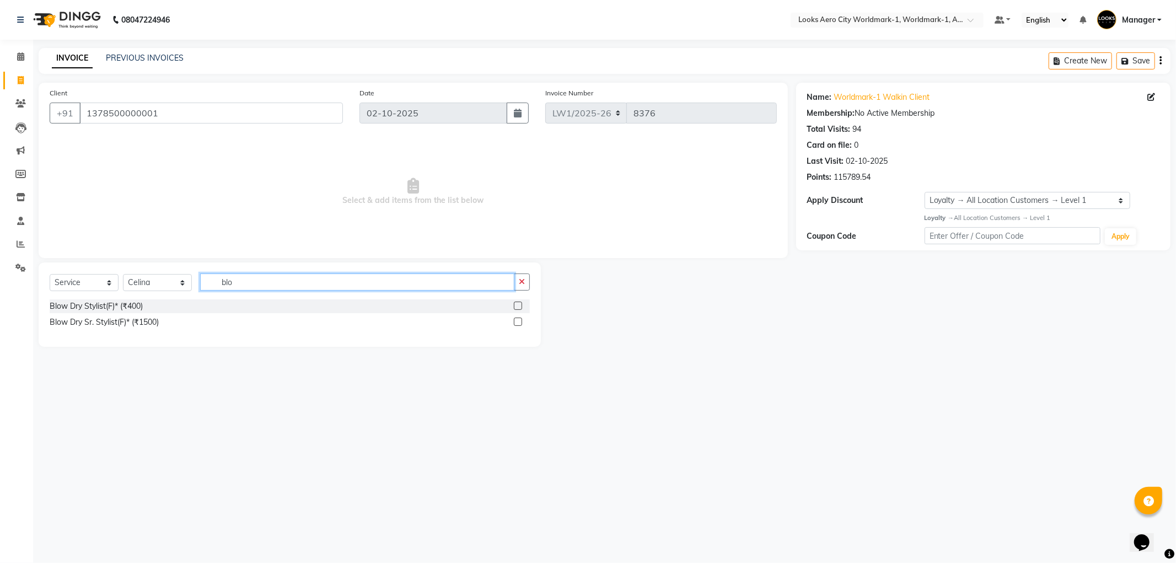
type input "blo"
click at [517, 307] on label at bounding box center [518, 306] width 8 height 8
click at [517, 307] on input "checkbox" at bounding box center [517, 306] width 7 height 7
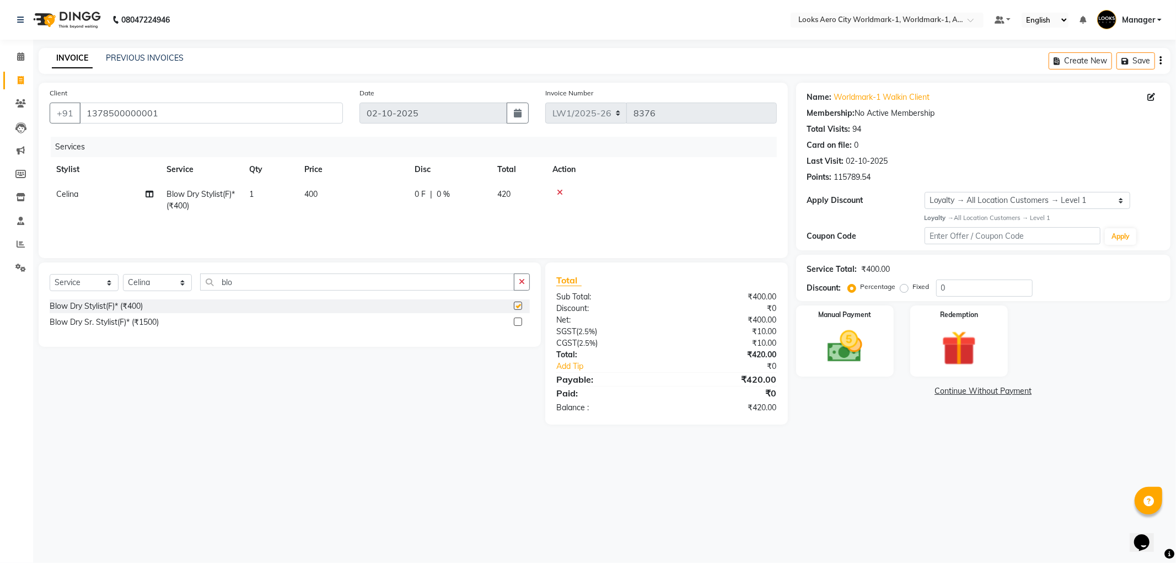
checkbox input "false"
click at [339, 184] on td "400" at bounding box center [353, 200] width 110 height 36
select select "84538"
click at [384, 199] on input "400" at bounding box center [404, 197] width 97 height 17
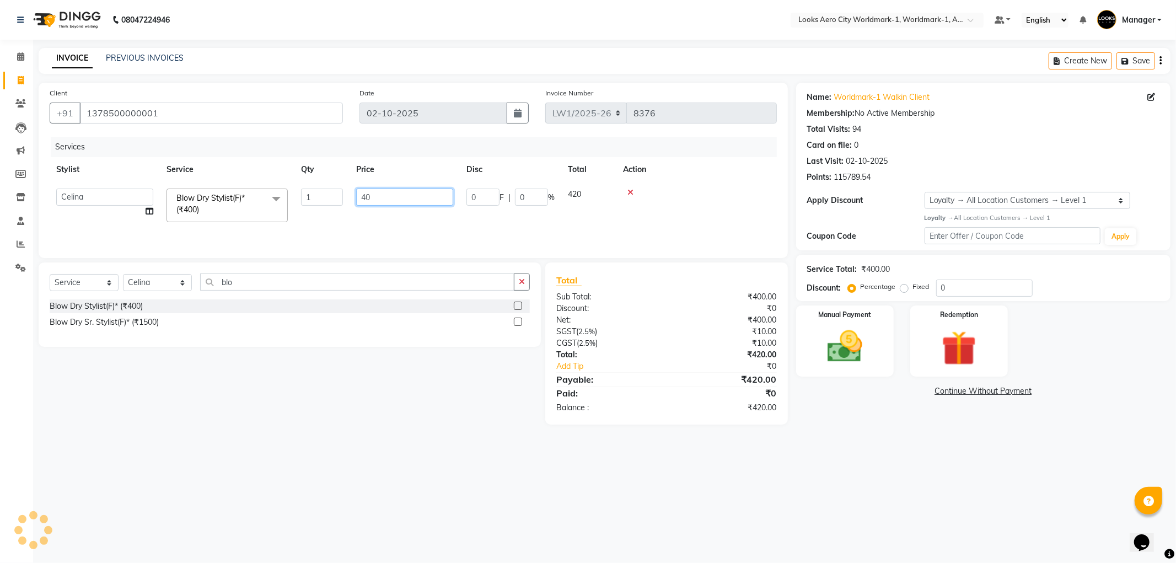
type input "4"
type input "700"
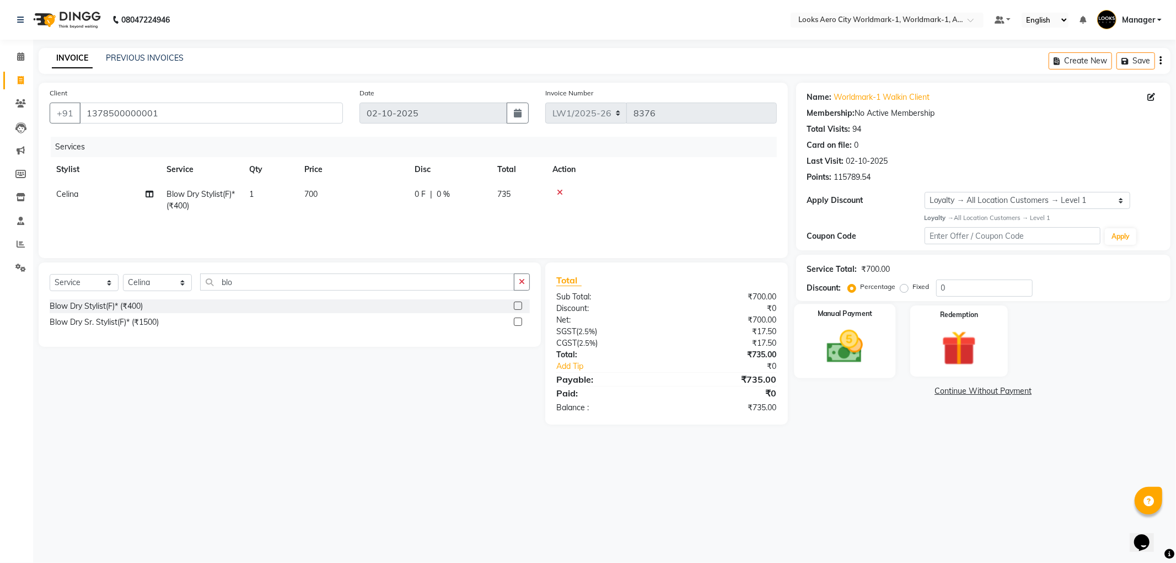
click at [850, 352] on img at bounding box center [845, 347] width 59 height 42
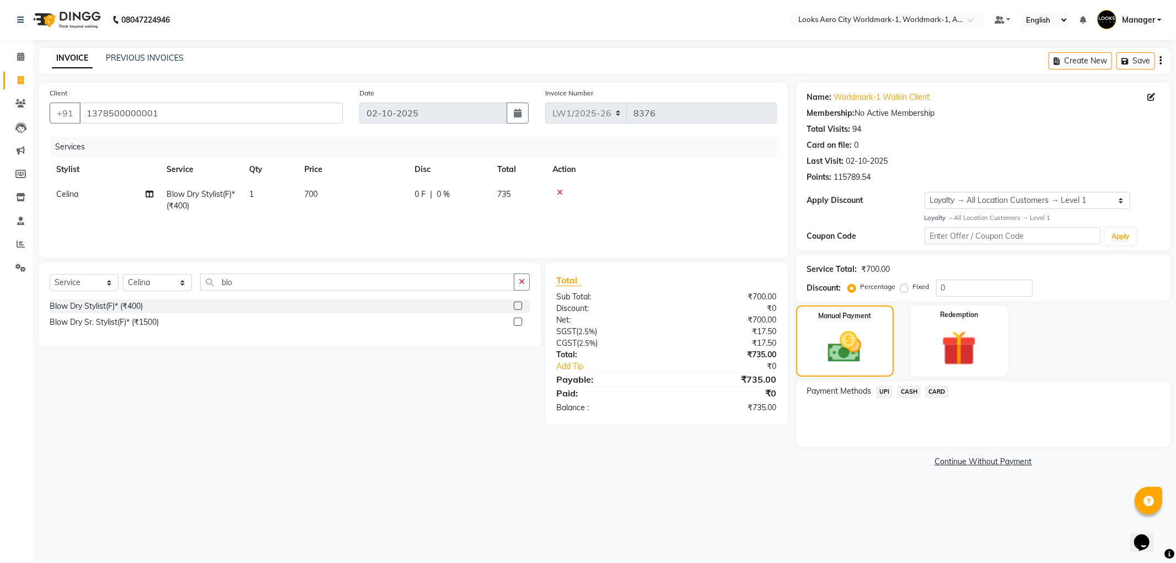
click at [908, 392] on span "CASH" at bounding box center [909, 392] width 24 height 13
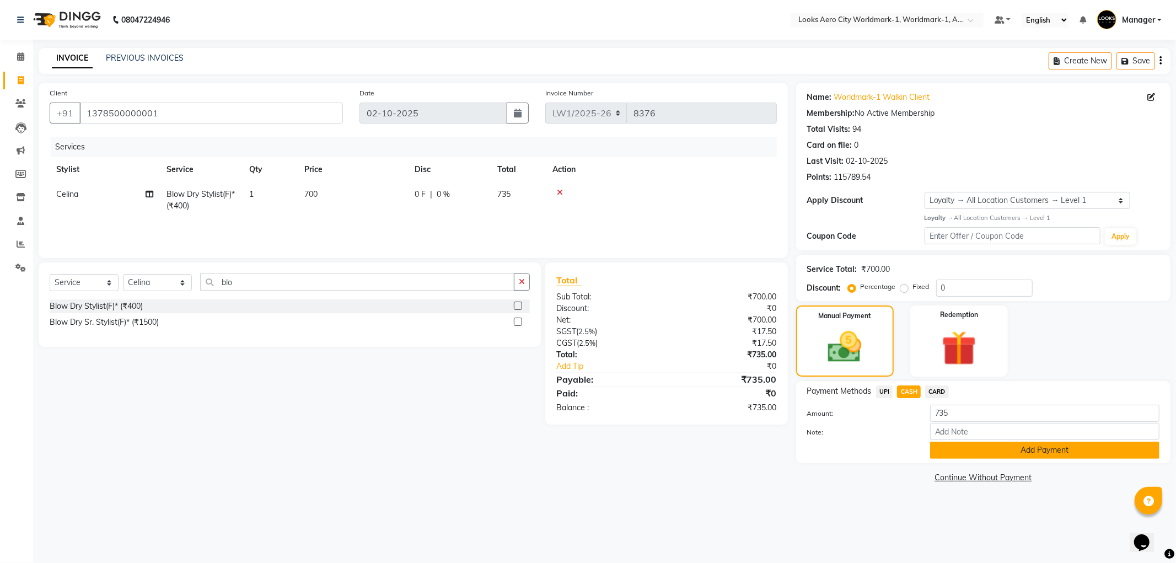
click at [956, 452] on button "Add Payment" at bounding box center [1044, 450] width 229 height 17
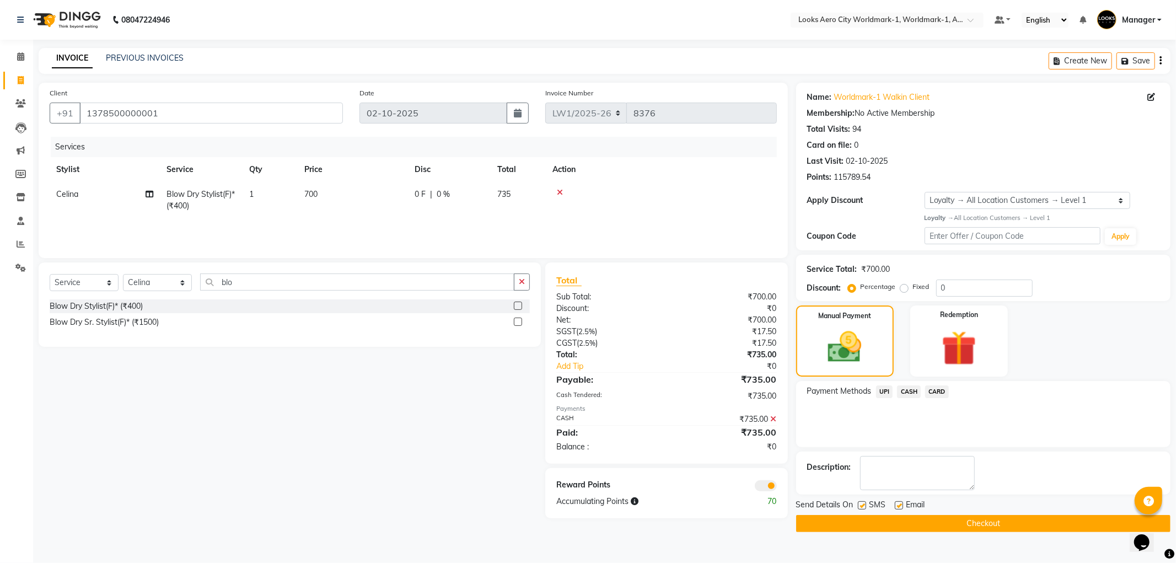
click at [762, 484] on span at bounding box center [766, 485] width 22 height 11
click at [777, 488] on input "checkbox" at bounding box center [777, 488] width 0 height 0
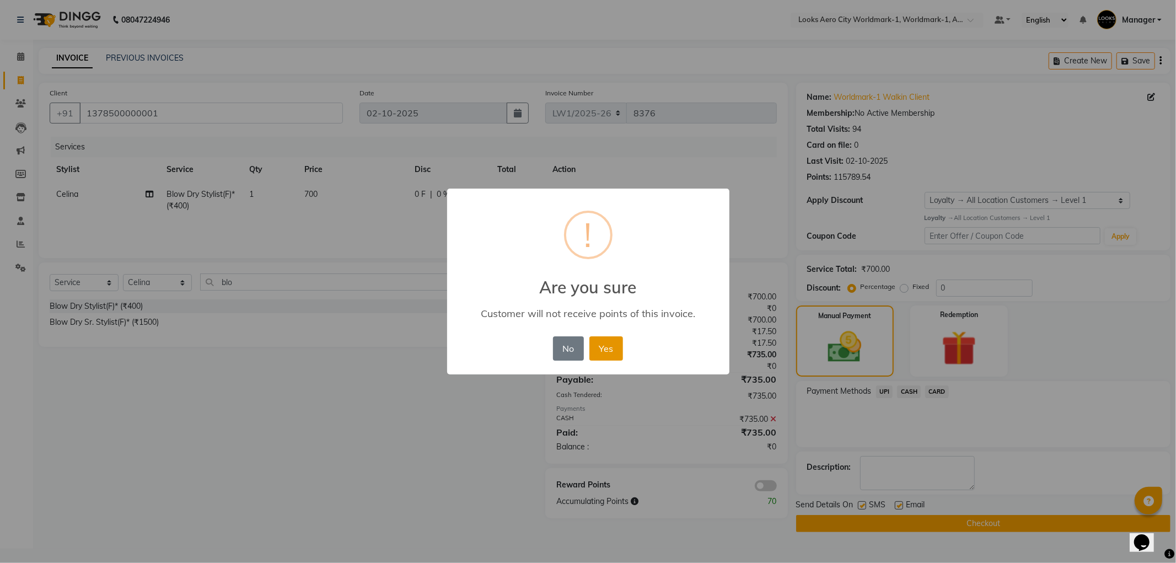
click at [604, 341] on button "Yes" at bounding box center [607, 348] width 34 height 24
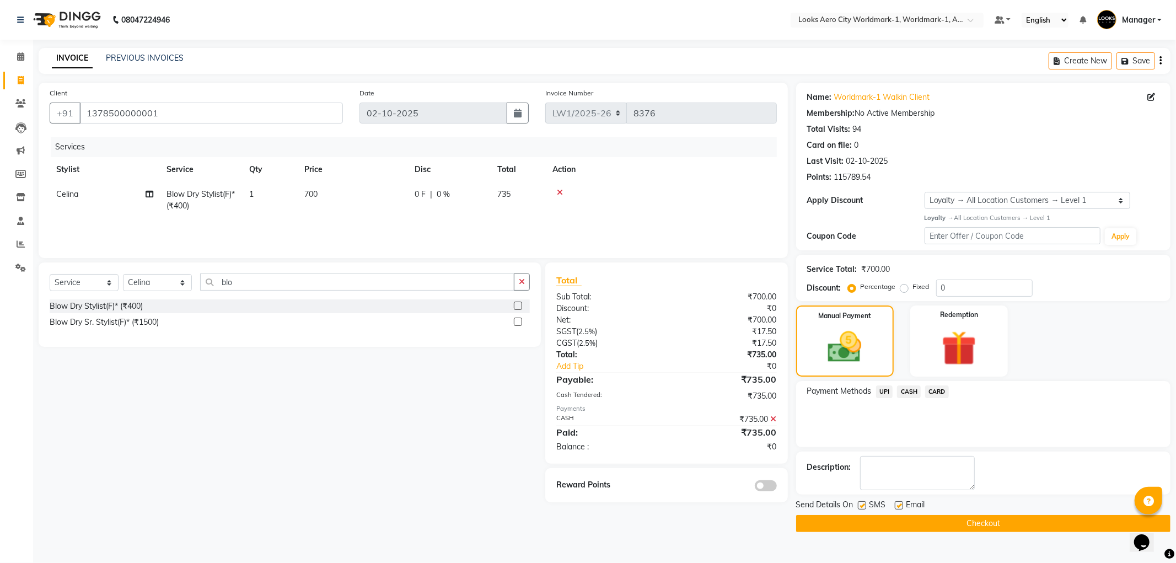
click at [885, 521] on button "Checkout" at bounding box center [983, 523] width 374 height 17
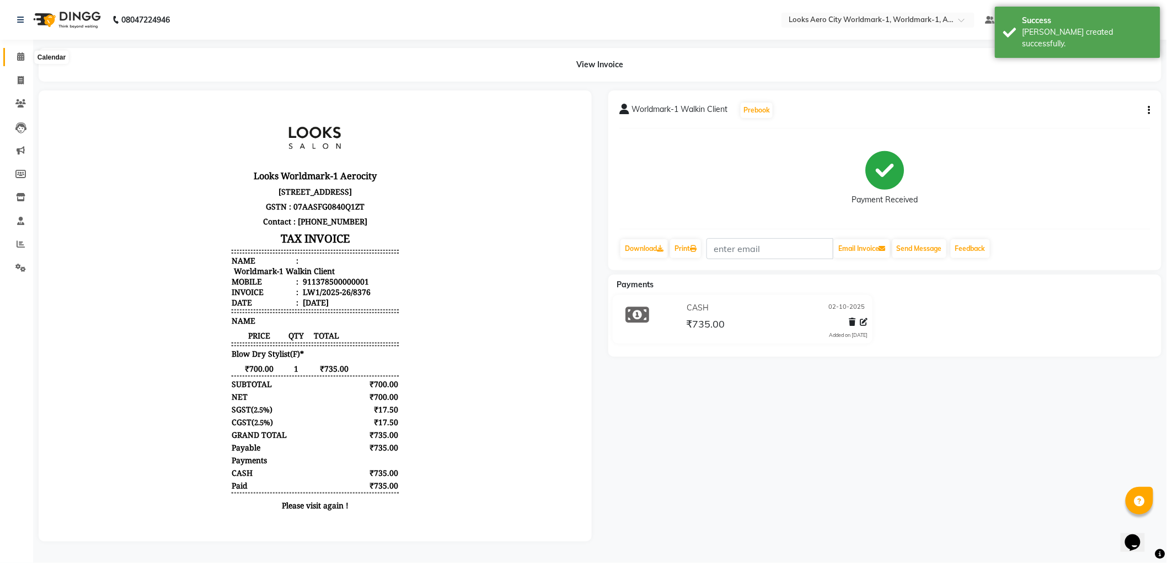
click at [24, 56] on span at bounding box center [20, 57] width 19 height 13
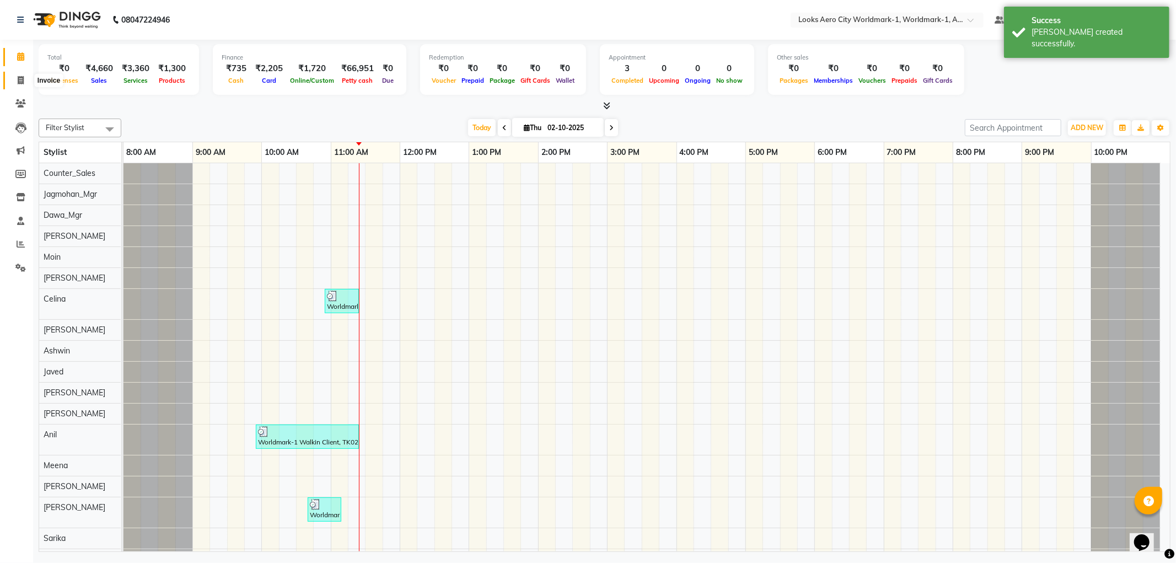
click at [20, 79] on icon at bounding box center [21, 80] width 6 height 8
select select "service"
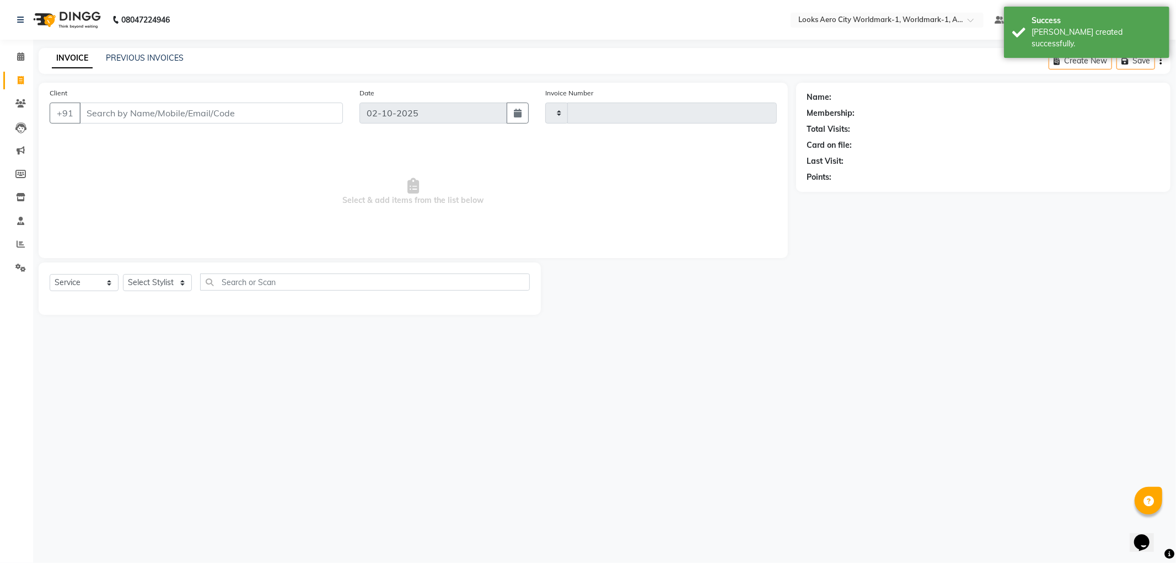
type input "8377"
select select "8573"
drag, startPoint x: 133, startPoint y: 114, endPoint x: 155, endPoint y: 102, distance: 24.9
click at [133, 114] on input "Client" at bounding box center [211, 113] width 264 height 21
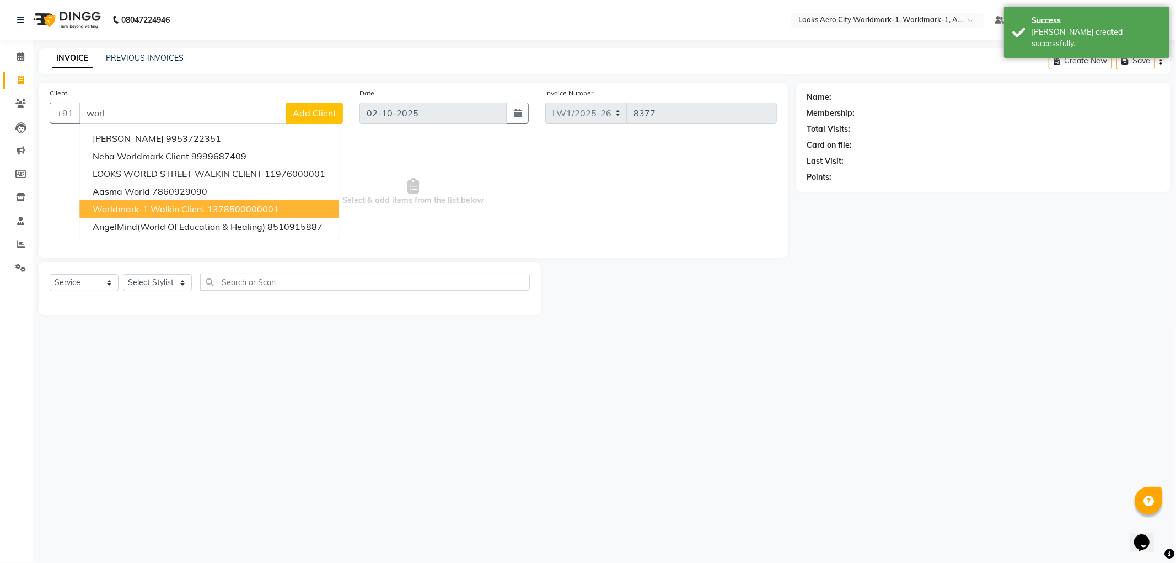
click at [154, 207] on span "Worldmark-1 Walkin Client" at bounding box center [149, 209] width 113 height 11
type input "1378500000001"
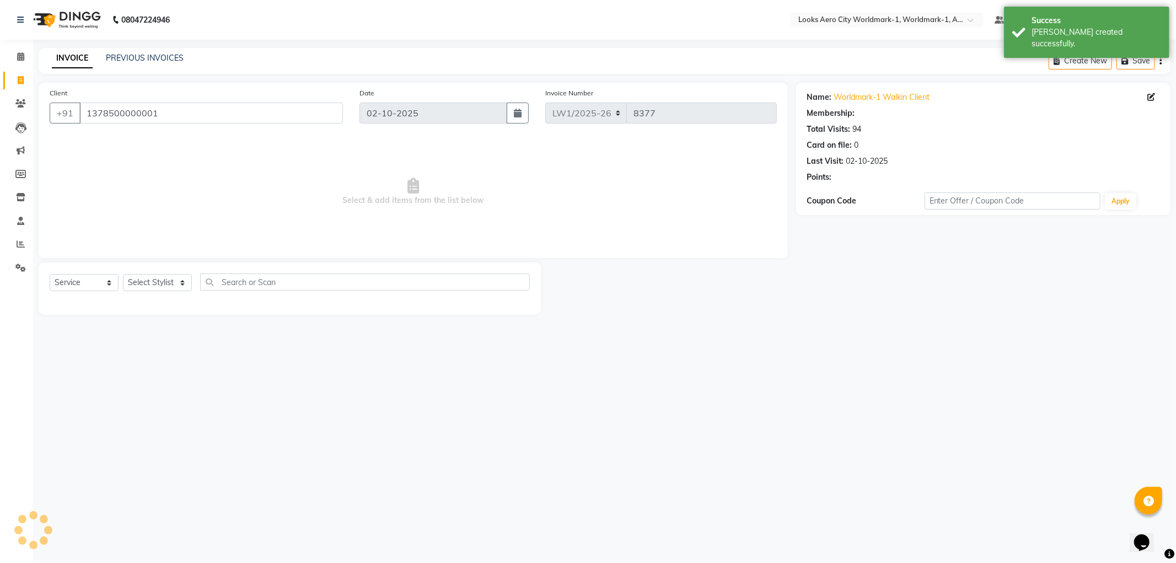
select select "1: Object"
click at [179, 287] on select "Select Stylist [PERSON_NAME] [PERSON_NAME] [PERSON_NAME] [PERSON_NAME] Counter_…" at bounding box center [157, 282] width 69 height 17
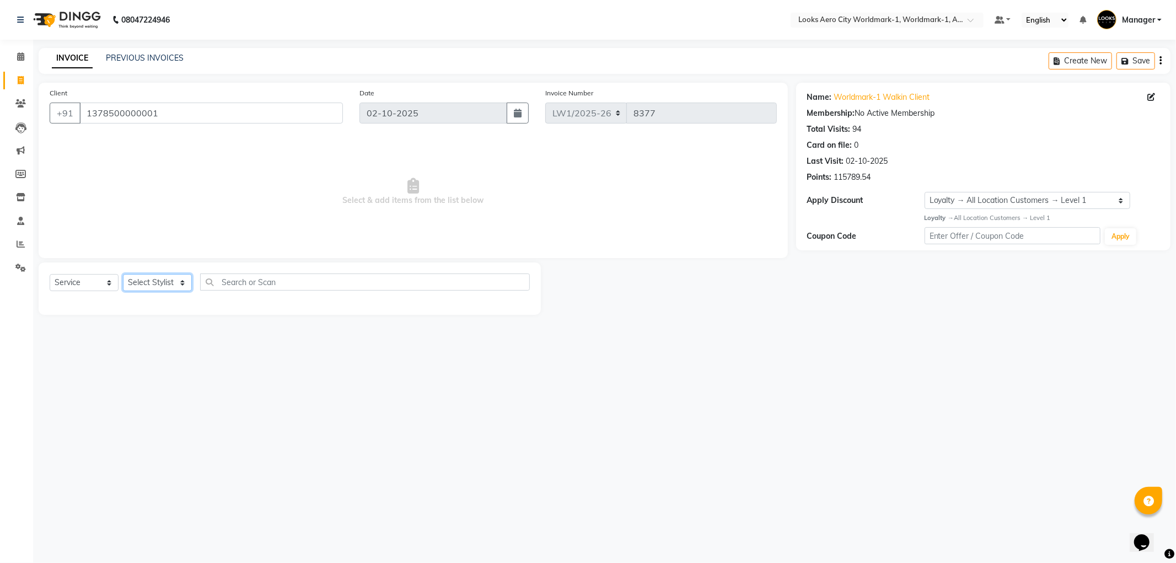
select select "84550"
click at [123, 275] on select "Select Stylist [PERSON_NAME] [PERSON_NAME] [PERSON_NAME] [PERSON_NAME] Counter_…" at bounding box center [157, 282] width 69 height 17
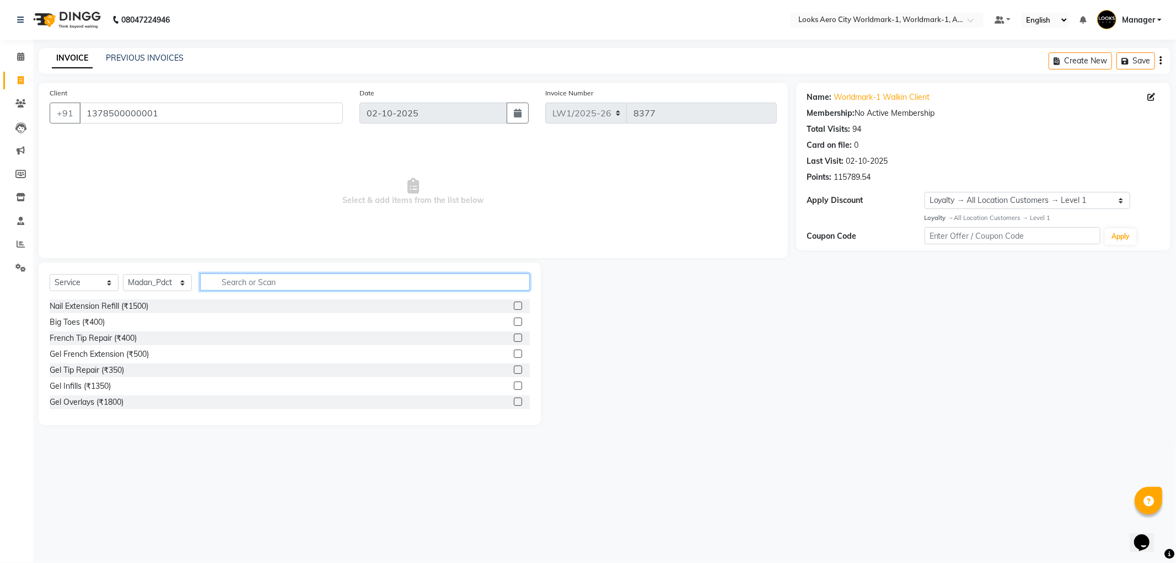
click at [228, 283] on input "text" at bounding box center [365, 282] width 330 height 17
type input "mass"
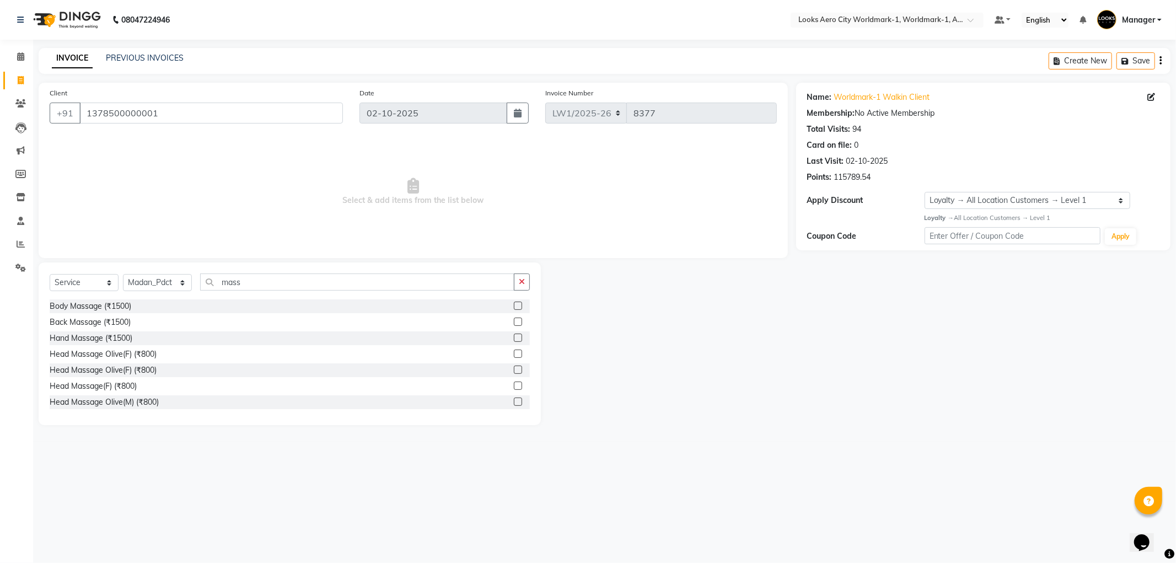
click at [514, 387] on label at bounding box center [518, 386] width 8 height 8
click at [514, 387] on input "checkbox" at bounding box center [517, 386] width 7 height 7
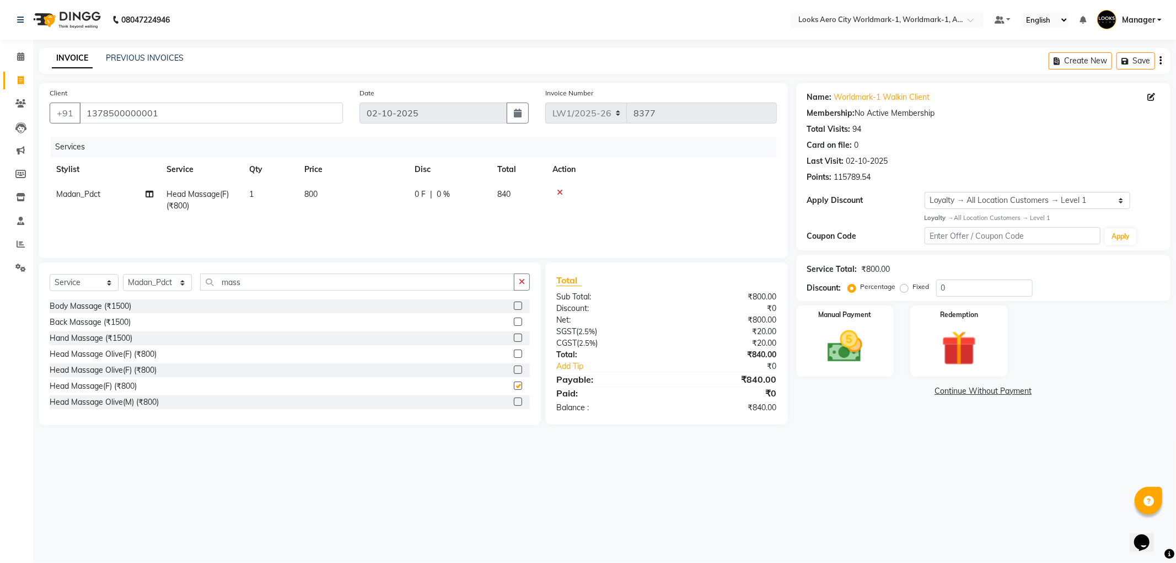
checkbox input "false"
click at [381, 196] on td "800" at bounding box center [353, 200] width 110 height 36
select select "84550"
click at [390, 201] on input "800" at bounding box center [404, 197] width 97 height 17
type input "8"
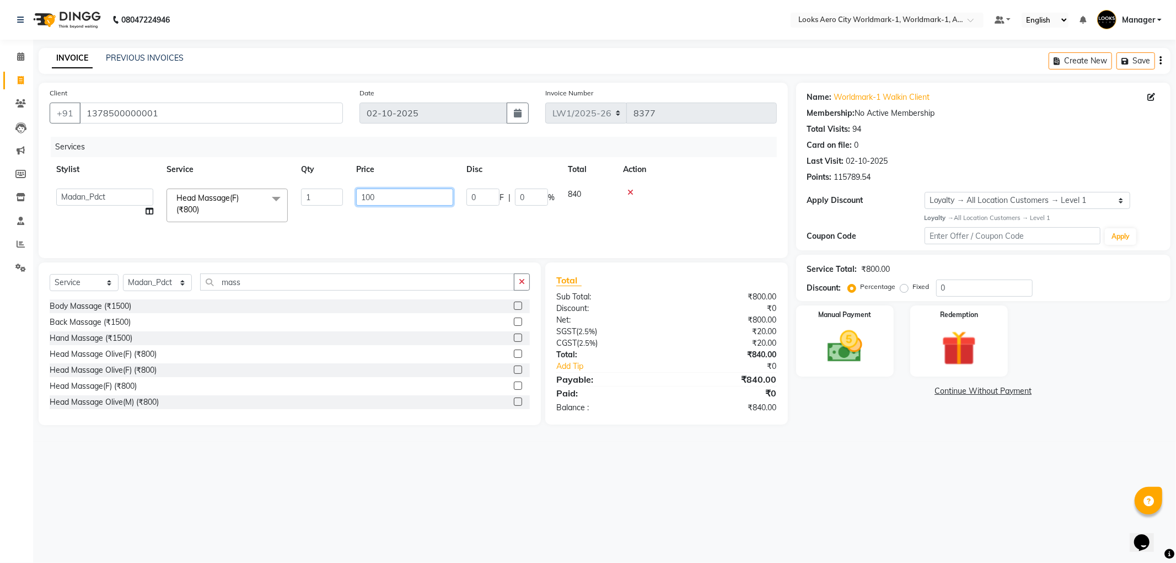
type input "1000"
click at [266, 279] on input "mass" at bounding box center [357, 282] width 314 height 17
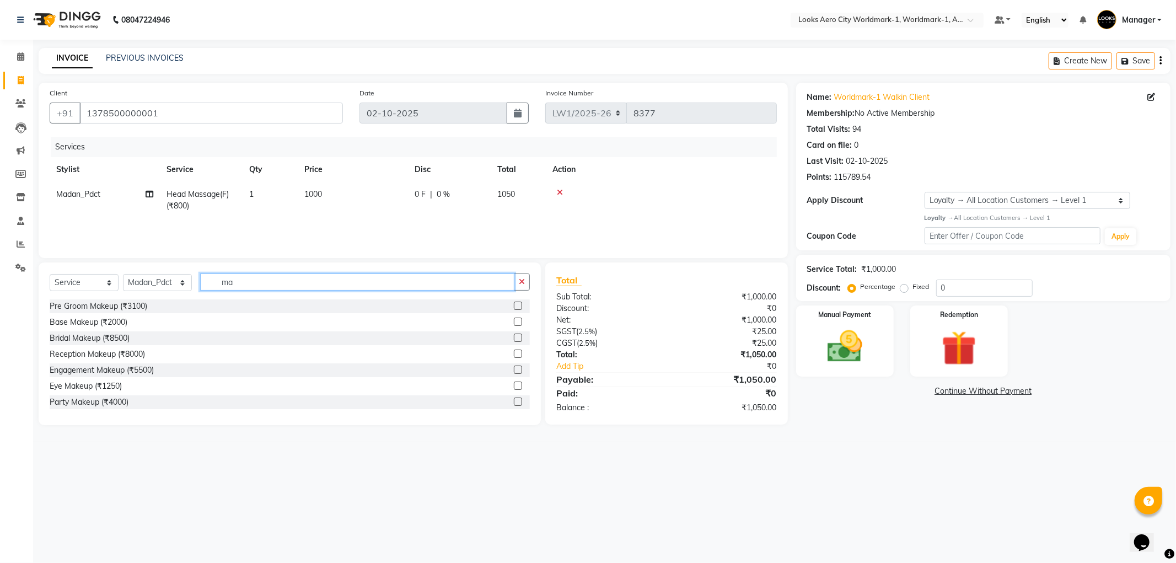
type input "m"
type input "was"
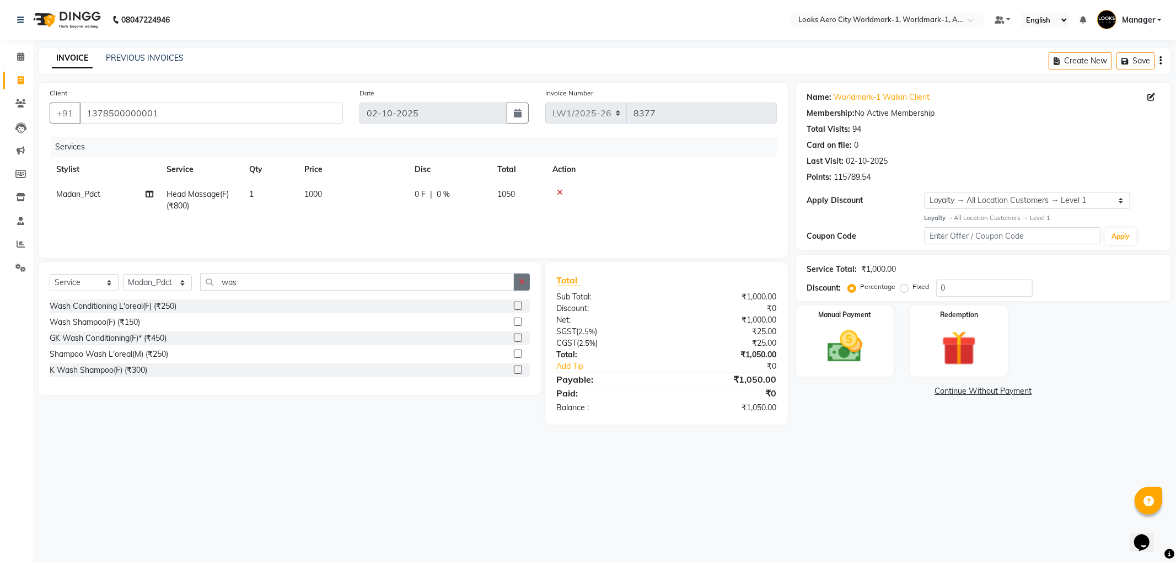
click at [521, 306] on label at bounding box center [518, 306] width 8 height 8
click at [521, 306] on input "checkbox" at bounding box center [517, 306] width 7 height 7
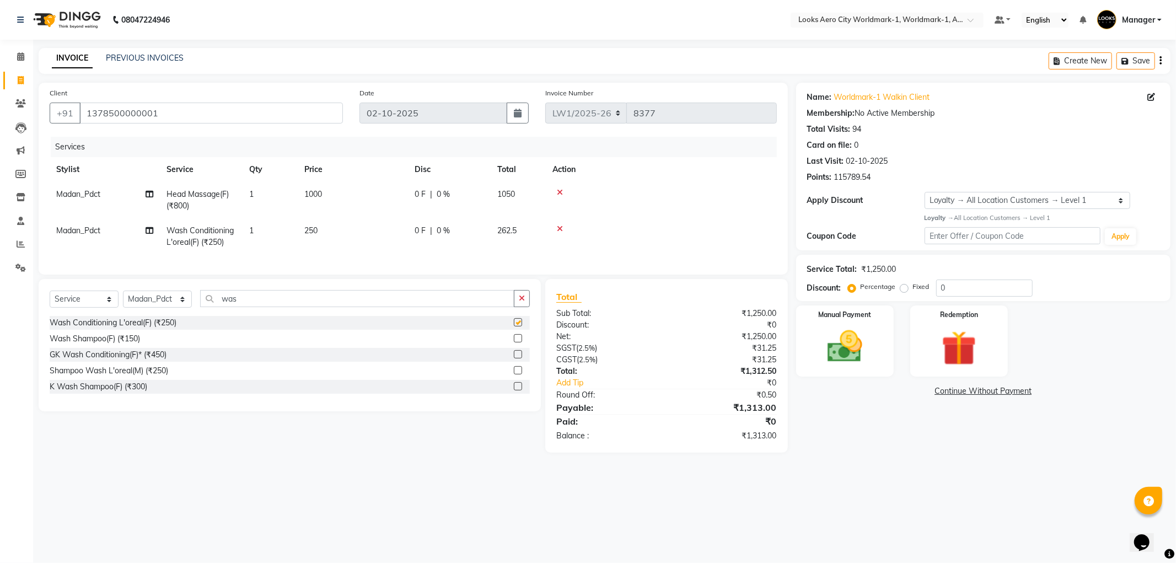
checkbox input "false"
click at [356, 228] on td "250" at bounding box center [353, 236] width 110 height 36
select select "84550"
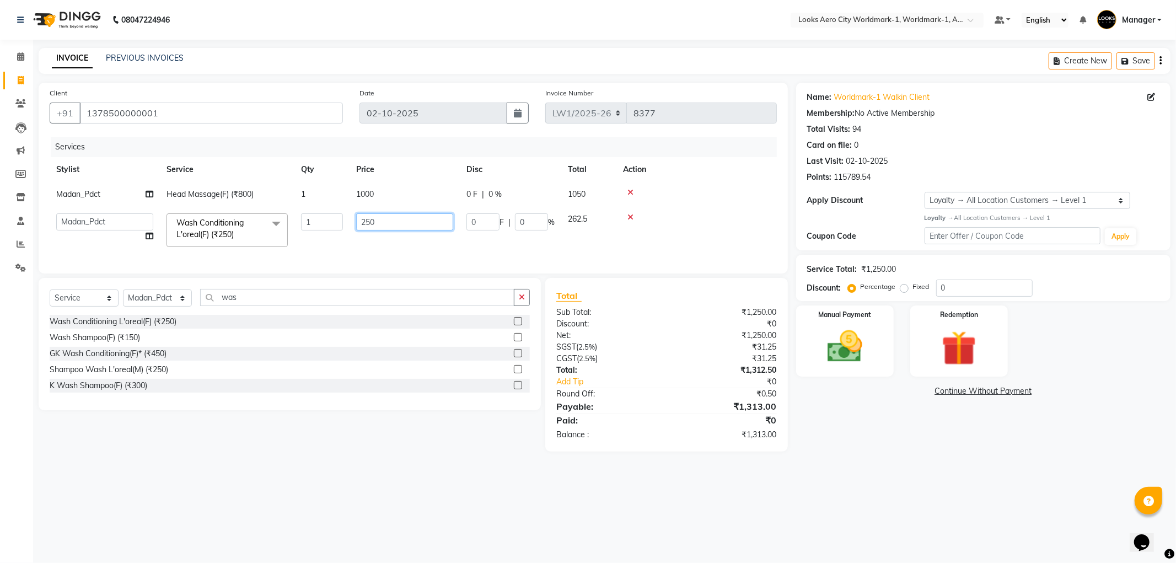
click at [388, 222] on input "250" at bounding box center [404, 221] width 97 height 17
type input "2"
type input "400"
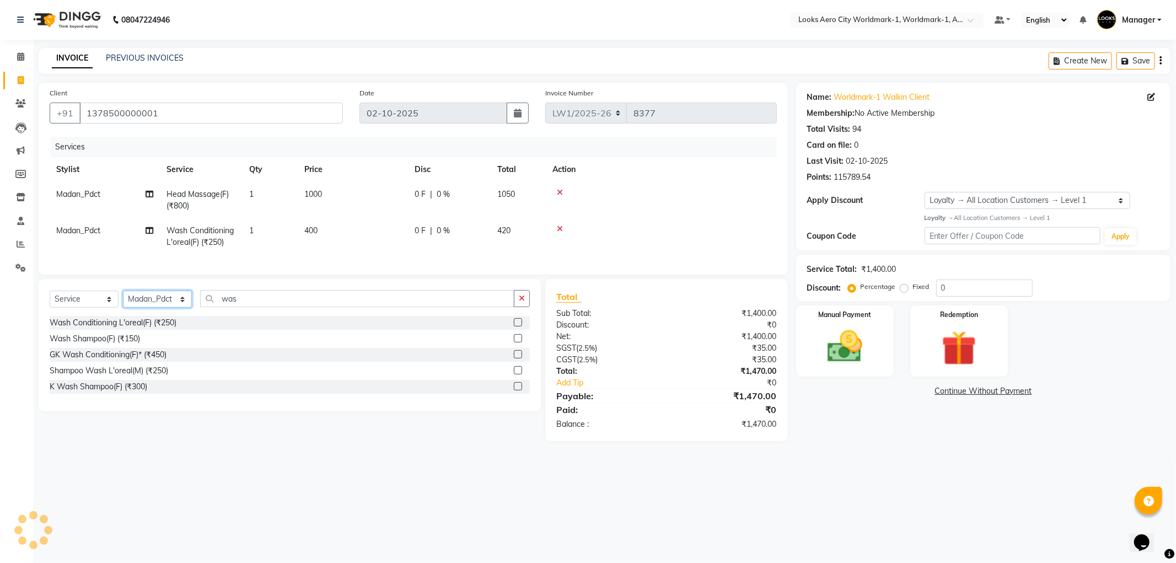
click at [182, 304] on select "Select Stylist [PERSON_NAME] [PERSON_NAME] [PERSON_NAME] [PERSON_NAME] Counter_…" at bounding box center [157, 299] width 69 height 17
select select "84537"
click at [123, 300] on select "Select Stylist [PERSON_NAME] [PERSON_NAME] [PERSON_NAME] [PERSON_NAME] Counter_…" at bounding box center [157, 299] width 69 height 17
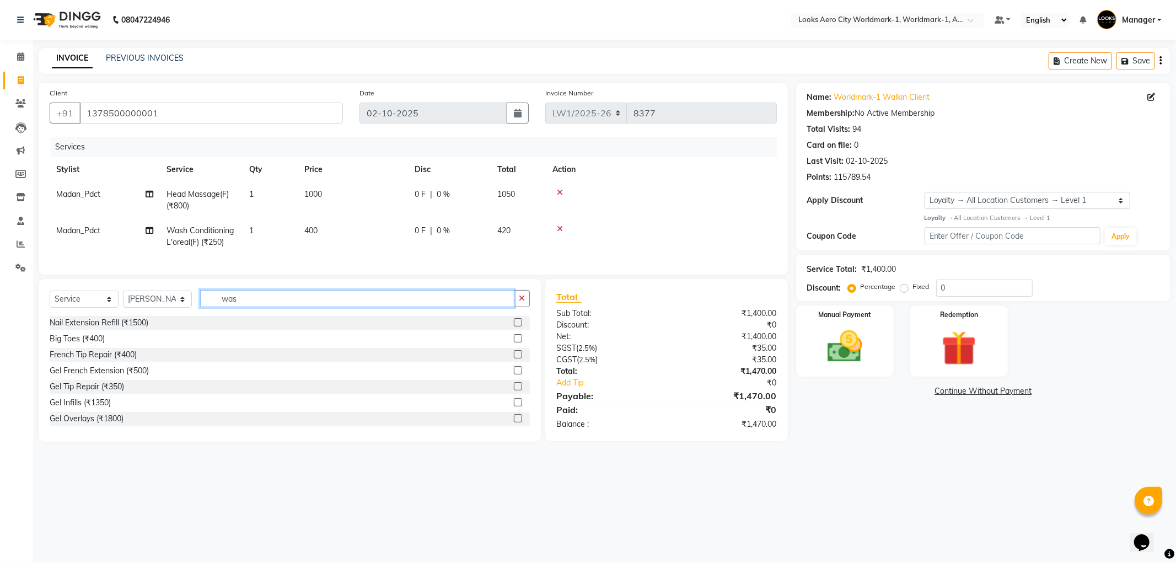
click at [254, 306] on input "was" at bounding box center [357, 298] width 314 height 17
type input "w"
type input "blow"
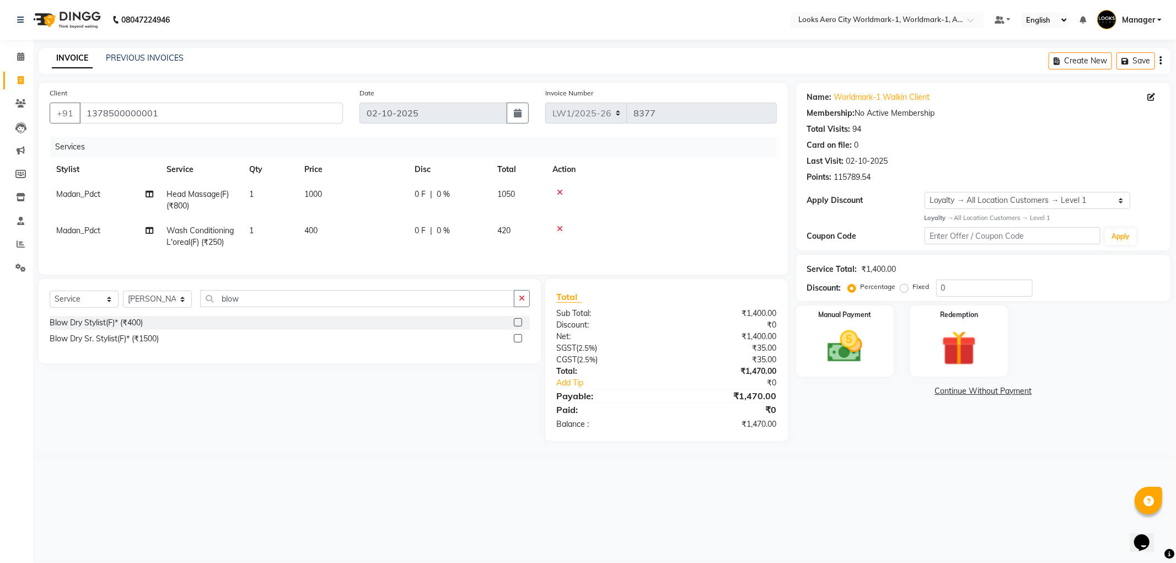
click at [517, 327] on label at bounding box center [518, 322] width 8 height 8
click at [517, 327] on input "checkbox" at bounding box center [517, 322] width 7 height 7
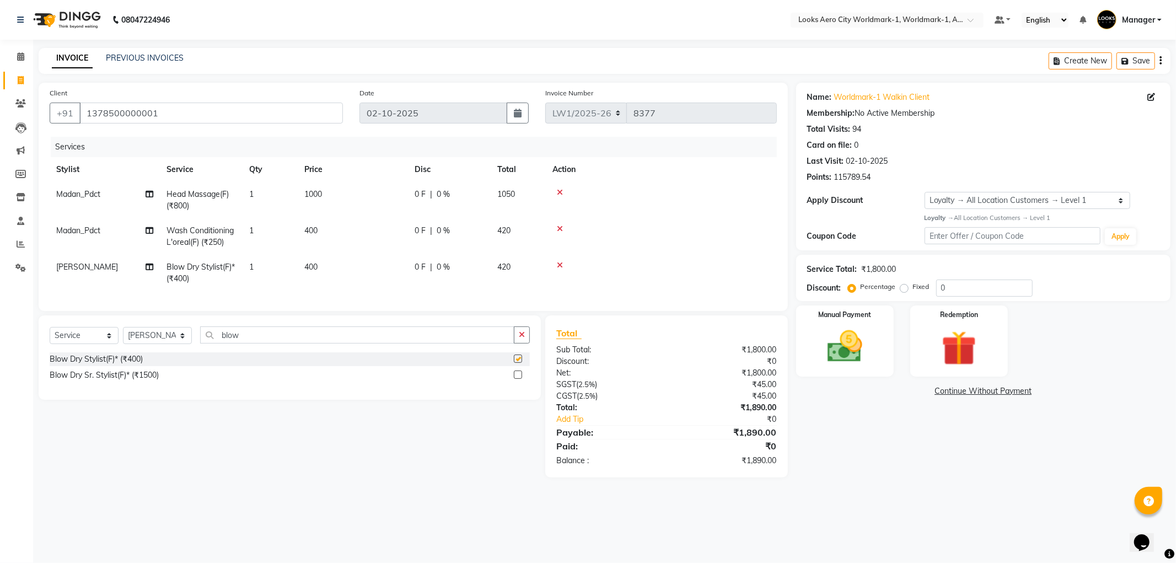
checkbox input "false"
click at [360, 277] on td "400" at bounding box center [353, 273] width 110 height 36
select select "84537"
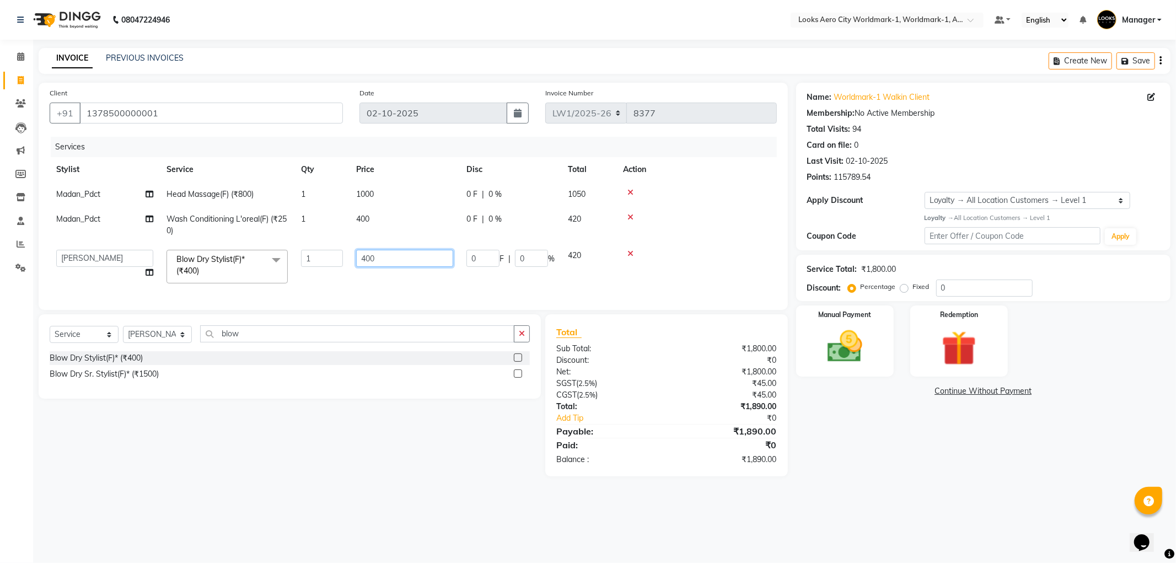
click at [395, 259] on input "400" at bounding box center [404, 258] width 97 height 17
type input "4"
type input "600"
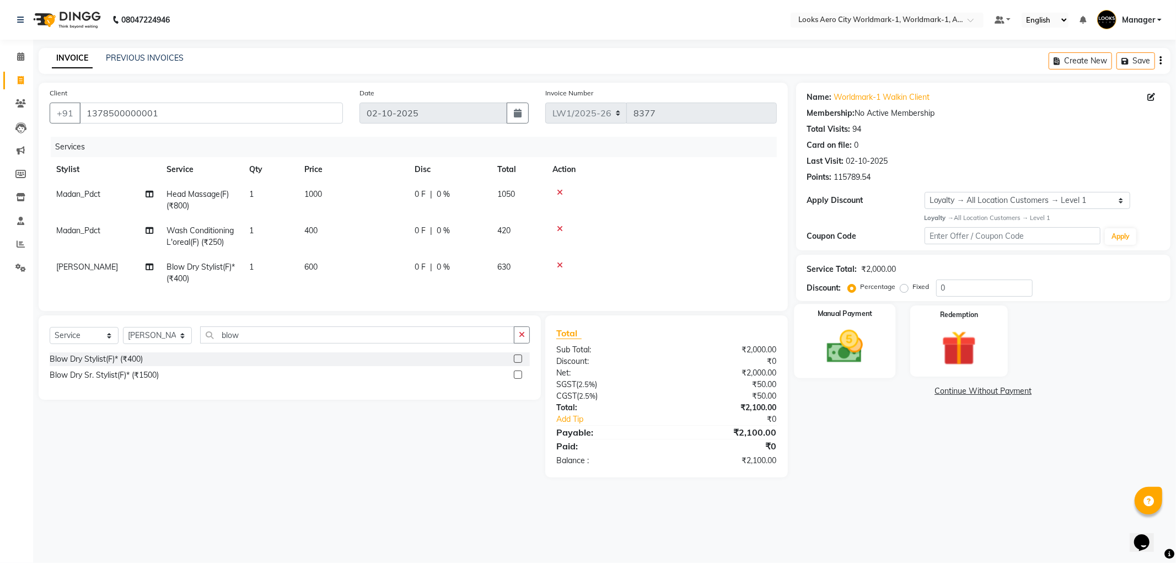
click at [851, 335] on img at bounding box center [845, 347] width 59 height 42
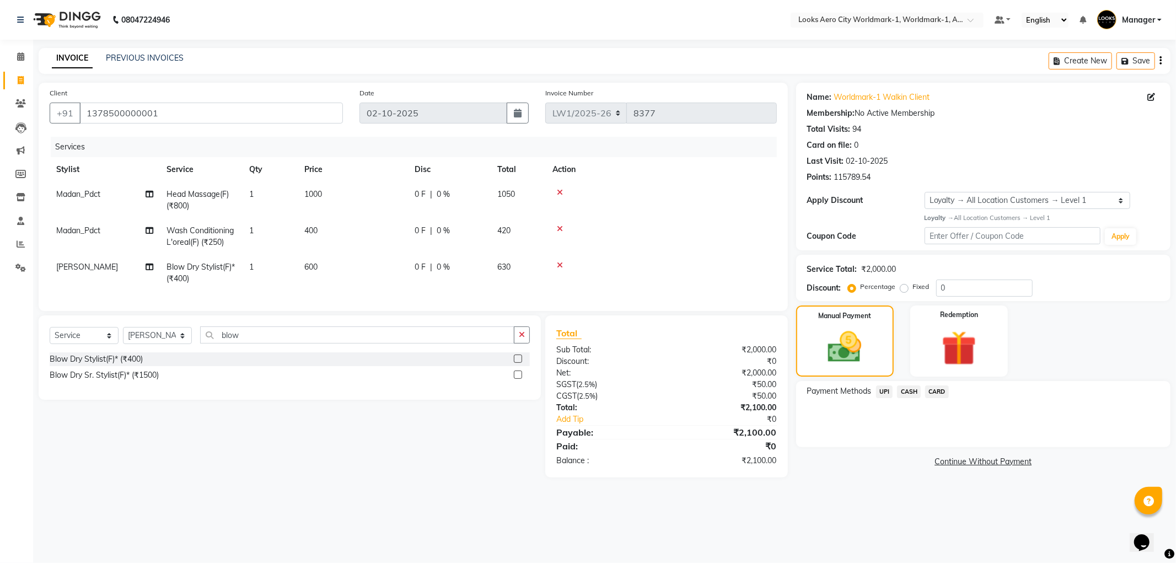
drag, startPoint x: 938, startPoint y: 394, endPoint x: 959, endPoint y: 399, distance: 21.7
click at [938, 393] on span "CARD" at bounding box center [937, 392] width 24 height 13
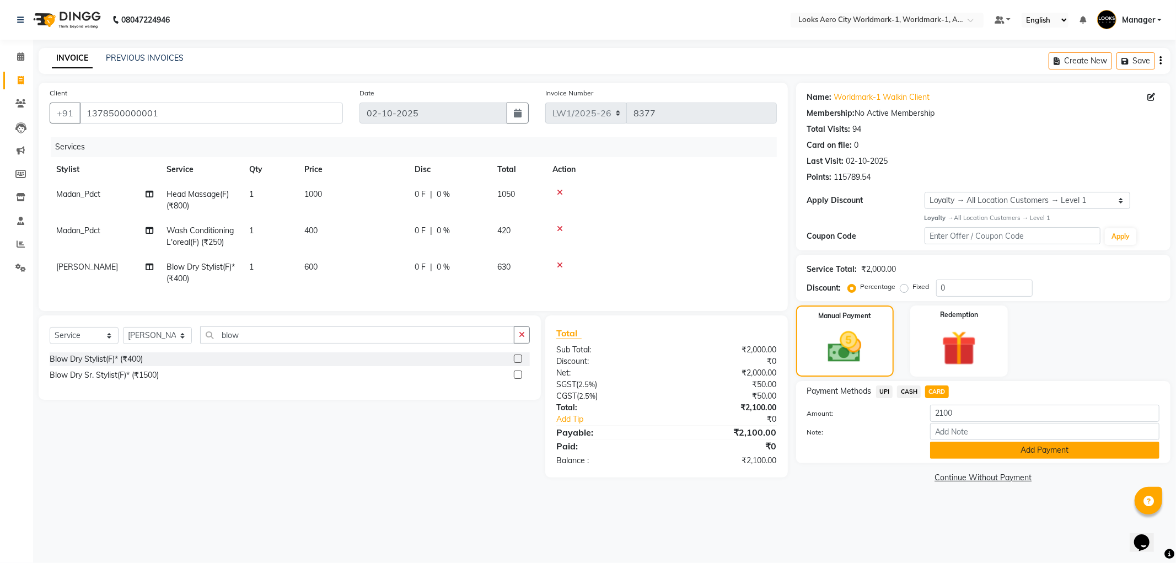
click at [1005, 453] on button "Add Payment" at bounding box center [1044, 450] width 229 height 17
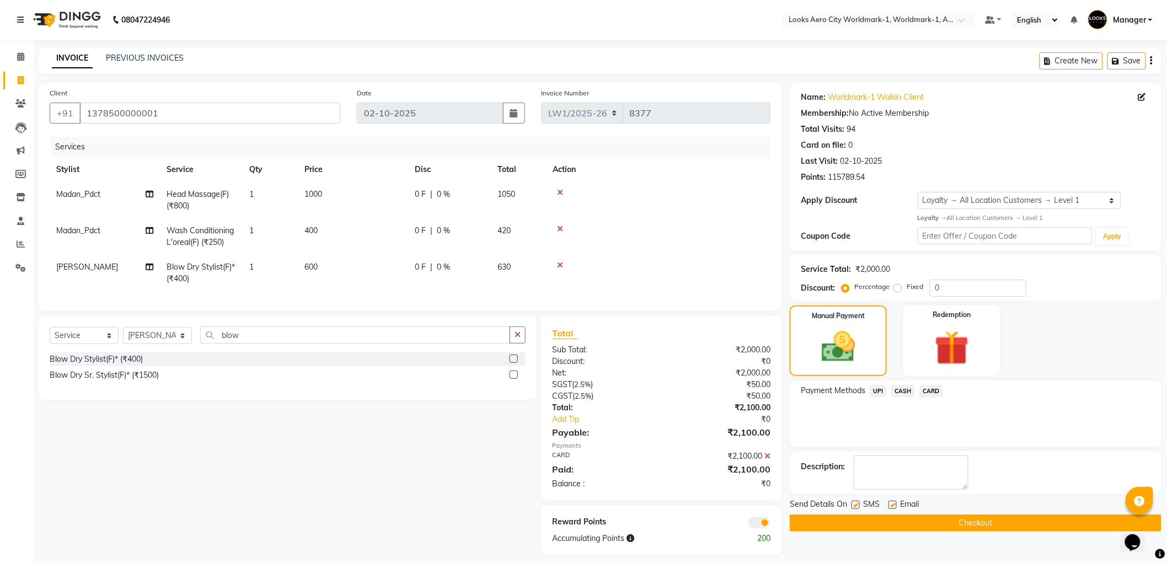
click at [757, 527] on span at bounding box center [759, 522] width 22 height 11
click at [770, 524] on input "checkbox" at bounding box center [770, 524] width 0 height 0
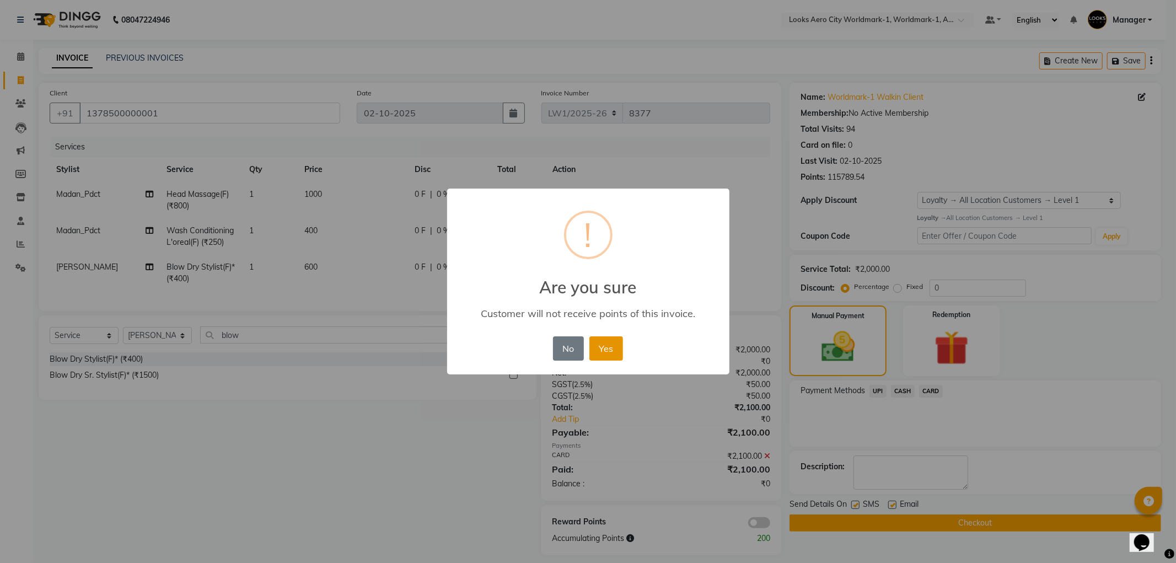
click at [614, 355] on button "Yes" at bounding box center [607, 348] width 34 height 24
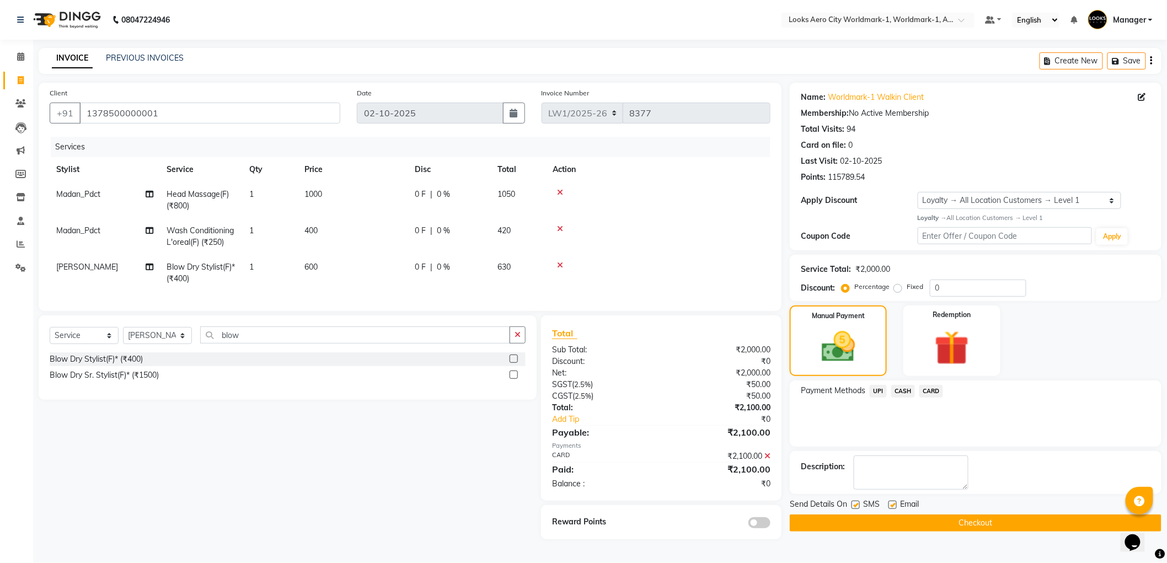
click at [907, 515] on button "Checkout" at bounding box center [976, 523] width 372 height 17
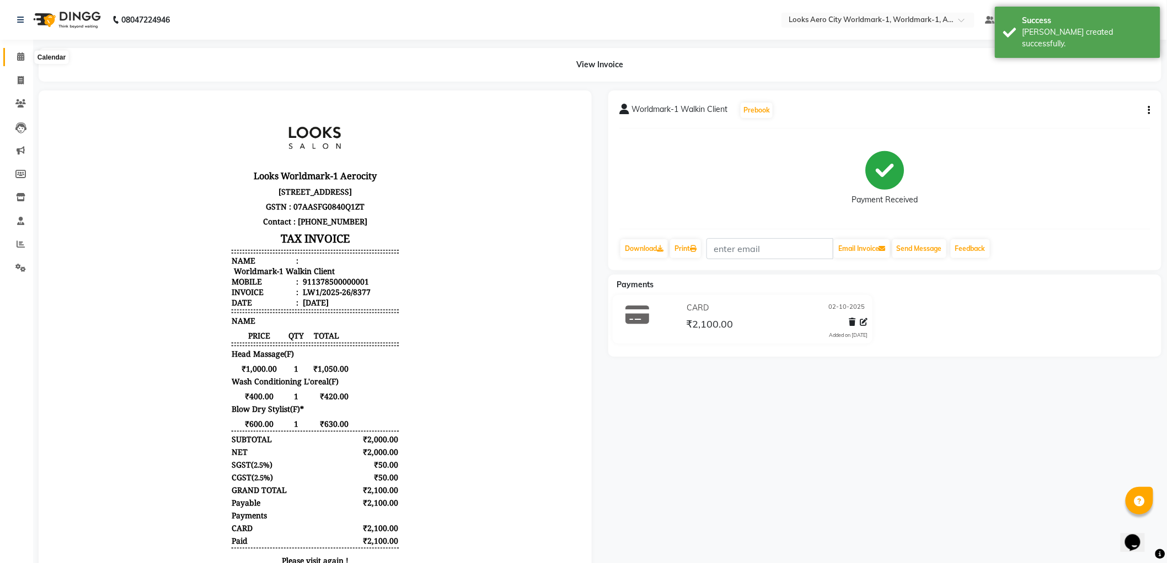
click at [22, 59] on icon at bounding box center [20, 56] width 7 height 8
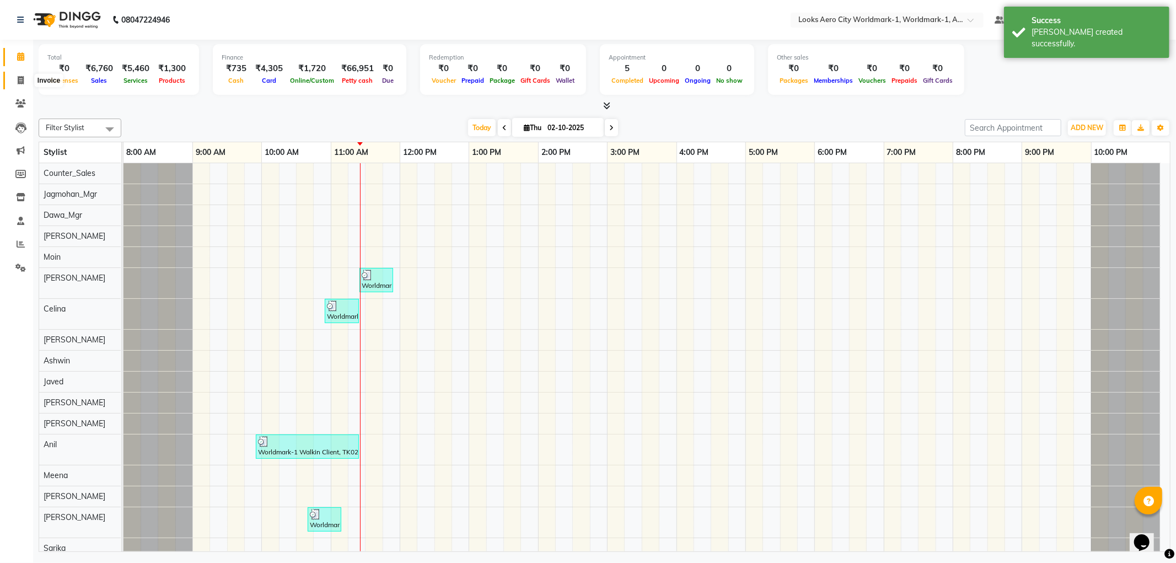
click at [18, 80] on icon at bounding box center [21, 80] width 6 height 8
select select "service"
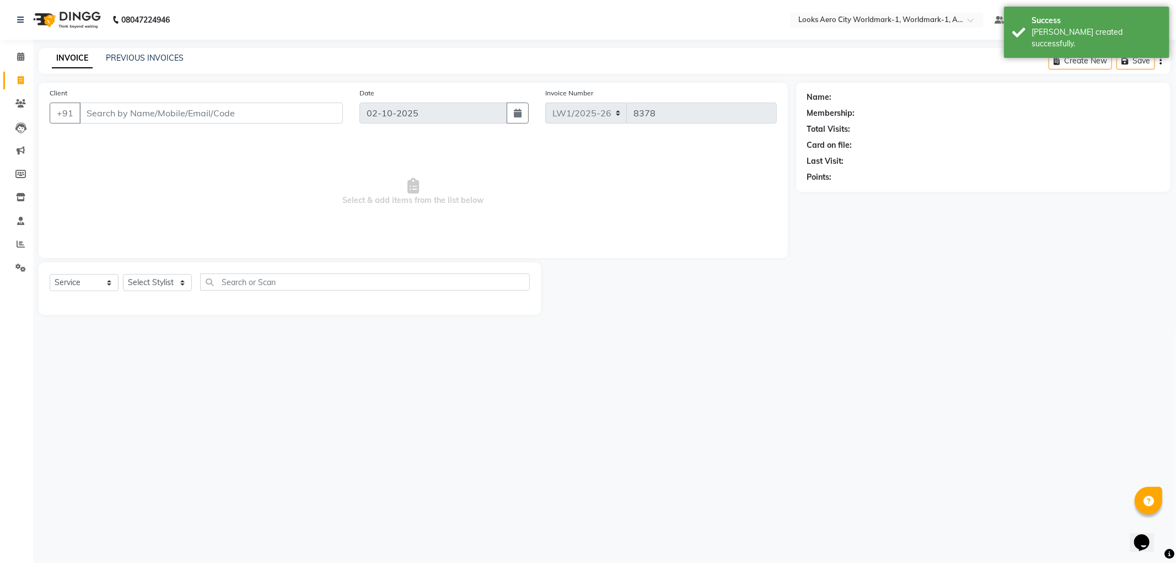
click at [157, 63] on div "PREVIOUS INVOICES" at bounding box center [145, 58] width 78 height 12
click at [157, 59] on link "PREVIOUS INVOICES" at bounding box center [145, 58] width 78 height 10
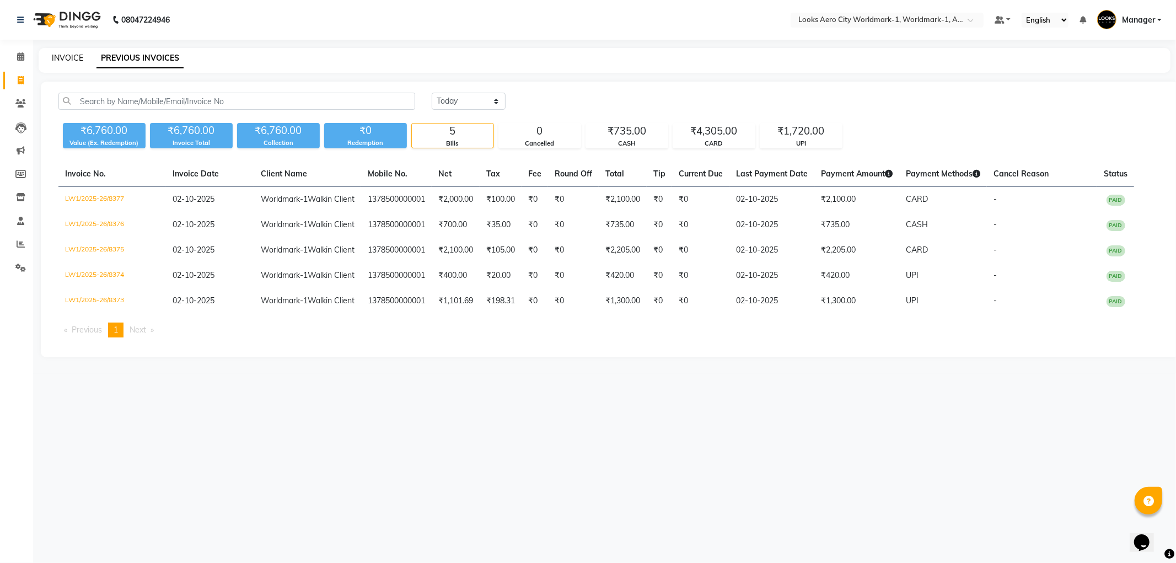
click at [63, 58] on link "INVOICE" at bounding box center [67, 58] width 31 height 10
select select "service"
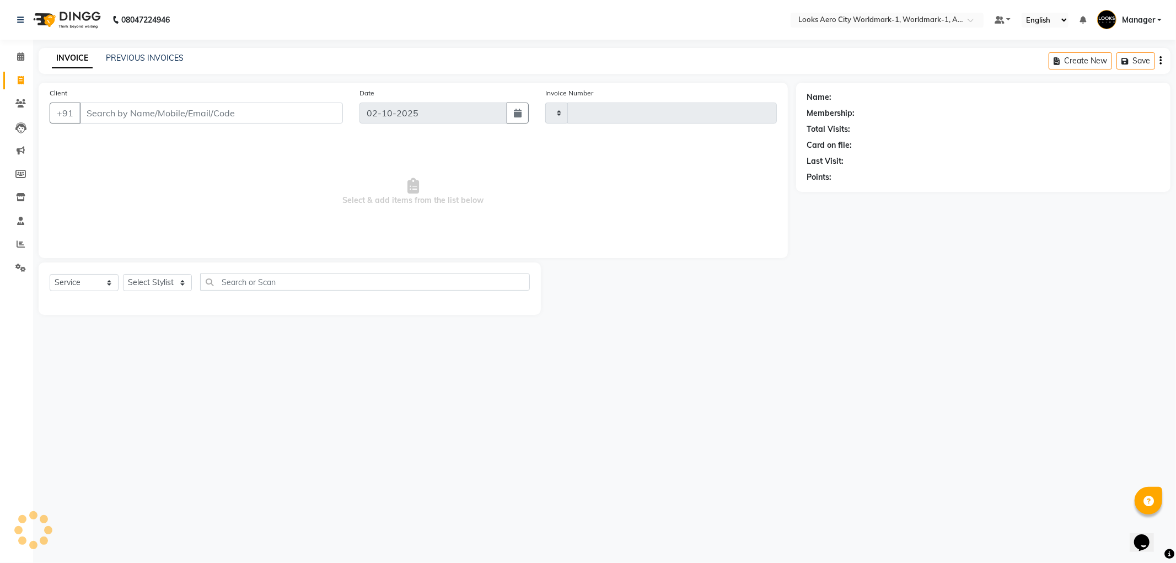
type input "8378"
select select "8573"
click at [14, 53] on span at bounding box center [20, 57] width 19 height 13
